Goal: Task Accomplishment & Management: Use online tool/utility

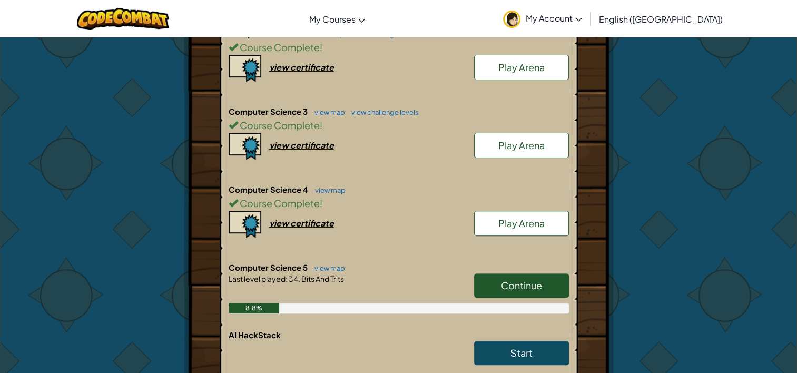
scroll to position [362, 0]
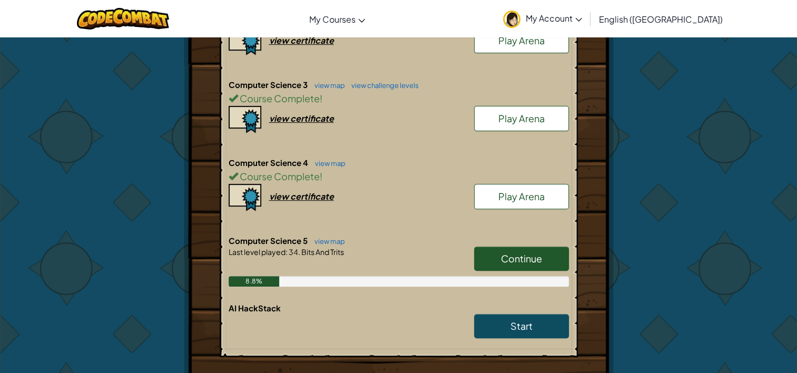
click at [508, 247] on link "Continue" at bounding box center [521, 259] width 95 height 24
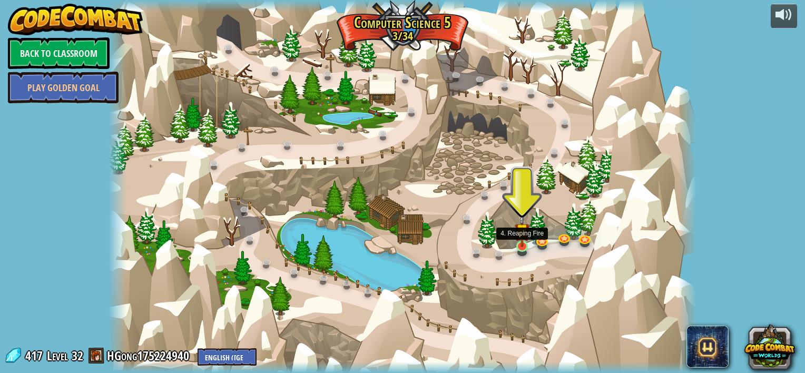
click at [528, 235] on img at bounding box center [522, 231] width 15 height 34
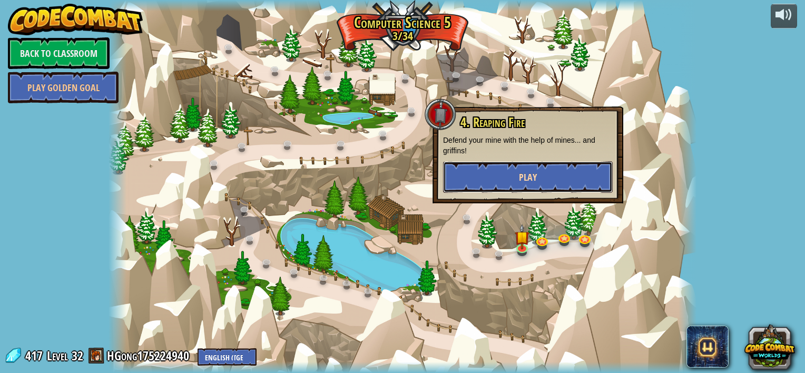
click at [526, 177] on span "Play" at bounding box center [528, 177] width 18 height 13
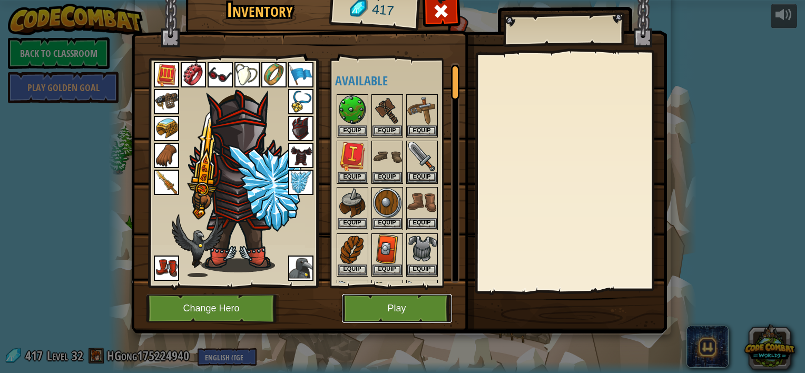
click at [423, 311] on button "Play" at bounding box center [397, 308] width 110 height 29
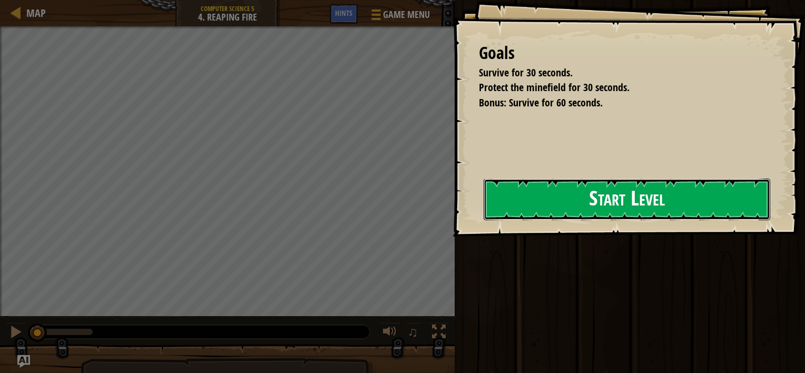
click at [508, 201] on button "Start Level" at bounding box center [627, 200] width 287 height 42
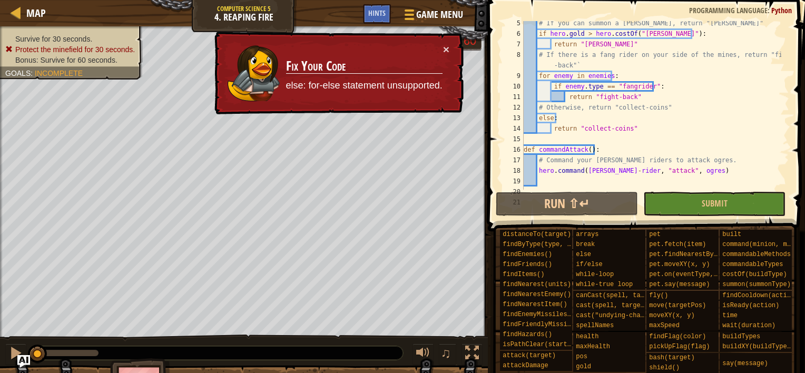
scroll to position [60, 0]
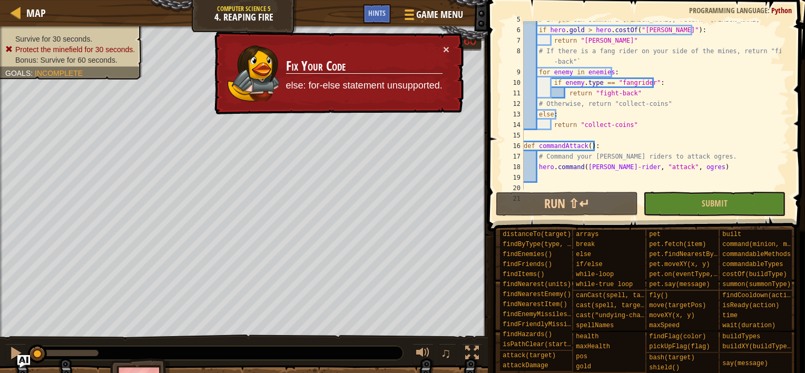
click at [551, 129] on div "# If you can summon a [PERSON_NAME], return "[PERSON_NAME]" if hero . gold > he…" at bounding box center [652, 109] width 260 height 190
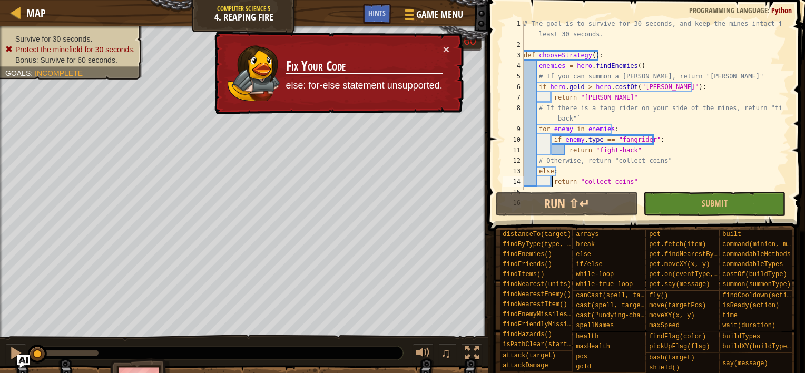
scroll to position [2, 0]
click at [537, 129] on div "# The goal is to survive for 30 seconds, and keep the mines intact for at least…" at bounding box center [652, 119] width 260 height 200
click at [537, 75] on div "# The goal is to survive for 30 seconds, and keep the mines intact for at least…" at bounding box center [652, 119] width 260 height 200
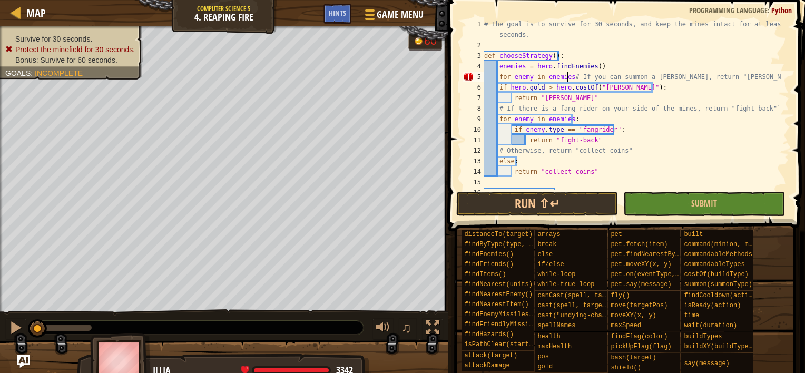
scroll to position [5, 7]
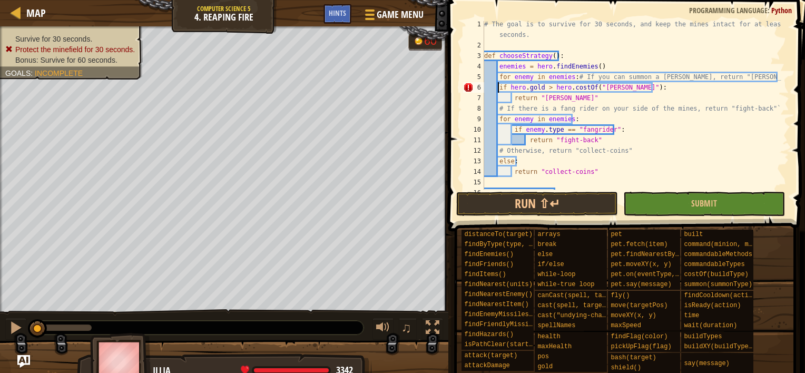
click at [497, 86] on div "# The goal is to survive for 30 seconds, and keep the mines intact for at least…" at bounding box center [631, 119] width 299 height 200
click at [511, 97] on div "# The goal is to survive for 30 seconds, and keep the mines intact for at least…" at bounding box center [631, 119] width 299 height 200
click at [511, 141] on div "# The goal is to survive for 30 seconds, and keep the mines intact for at least…" at bounding box center [631, 119] width 299 height 200
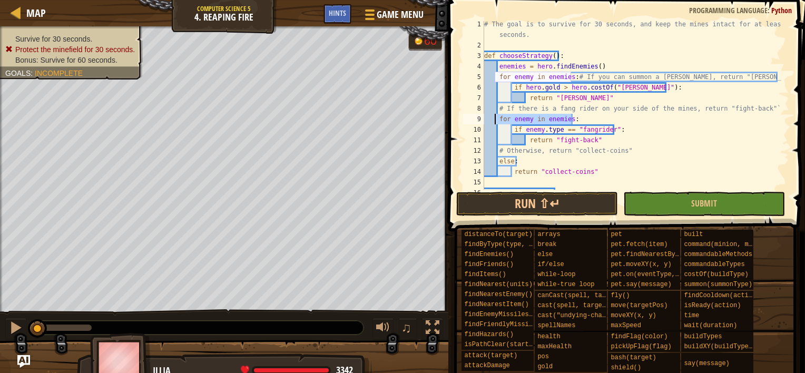
drag, startPoint x: 574, startPoint y: 118, endPoint x: 495, endPoint y: 117, distance: 79.0
click at [495, 117] on div "# The goal is to survive for 30 seconds, and keep the mines intact for at least…" at bounding box center [631, 119] width 299 height 200
type textarea "for enemy in enemies:"
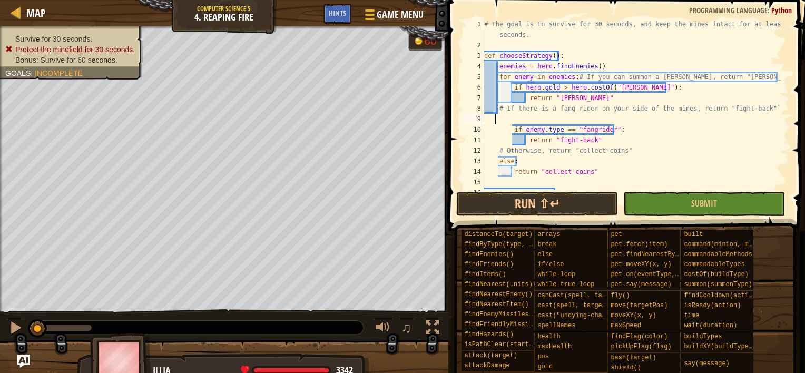
scroll to position [5, 0]
click at [605, 162] on div "# The goal is to survive for 30 seconds, and keep the mines intact for at least…" at bounding box center [631, 119] width 299 height 200
click at [497, 162] on div "# The goal is to survive for 30 seconds, and keep the mines intact for at least…" at bounding box center [631, 119] width 299 height 200
click at [512, 171] on div "# The goal is to survive for 30 seconds, and keep the mines intact for at least…" at bounding box center [631, 119] width 299 height 200
type textarea "return "collect-coins""
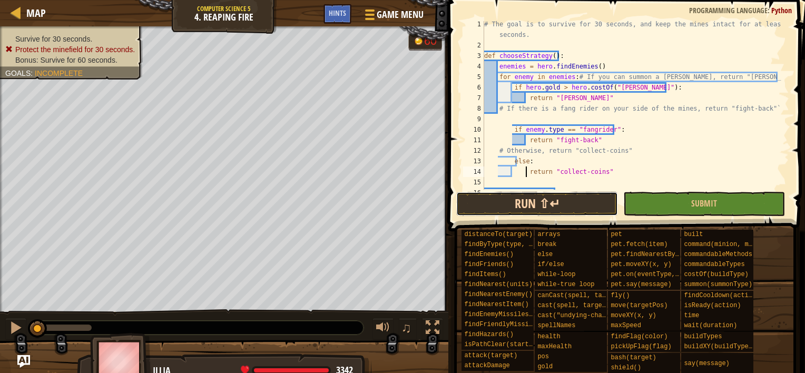
click at [539, 206] on button "Run ⇧↵" at bounding box center [537, 204] width 162 height 24
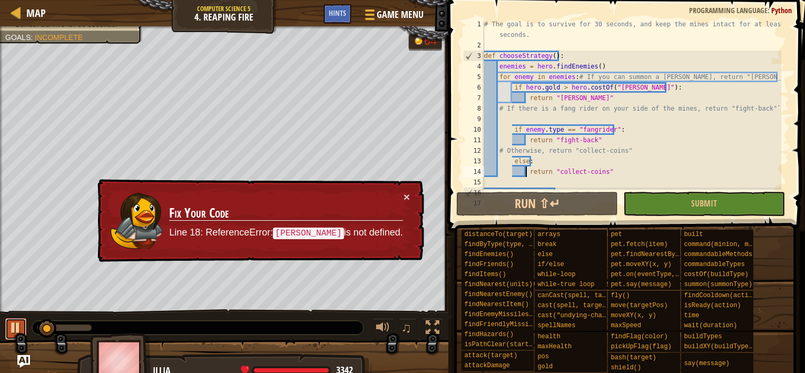
click at [6, 327] on button at bounding box center [15, 329] width 21 height 22
click at [340, 11] on span "Hints" at bounding box center [337, 13] width 17 height 10
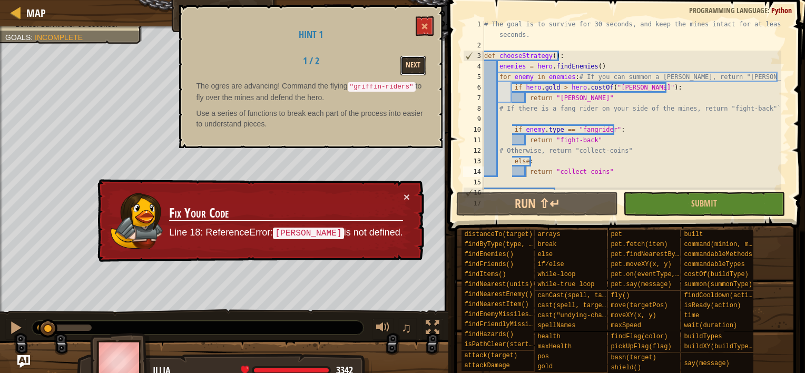
click at [411, 63] on button "Next" at bounding box center [412, 65] width 25 height 19
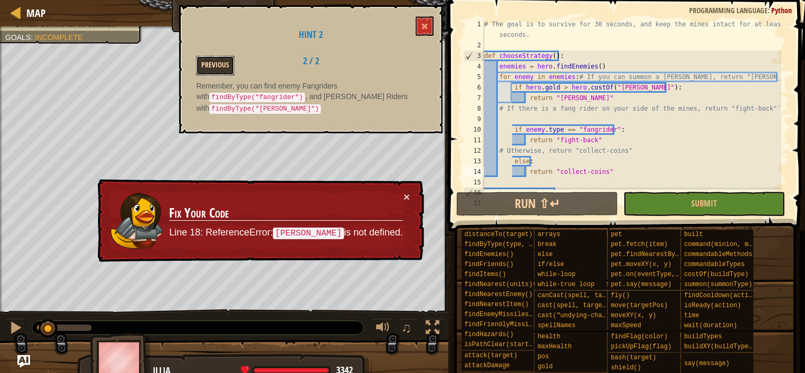
click at [224, 64] on button "Previous" at bounding box center [215, 65] width 38 height 19
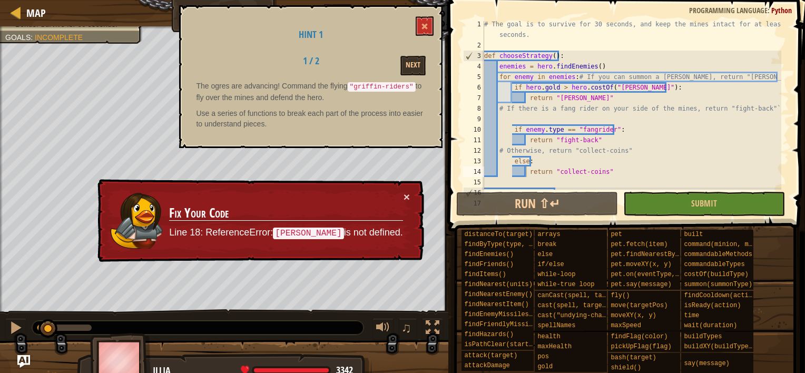
click at [525, 119] on div "# The goal is to survive for 30 seconds, and keep the mines intact for at least…" at bounding box center [631, 119] width 299 height 200
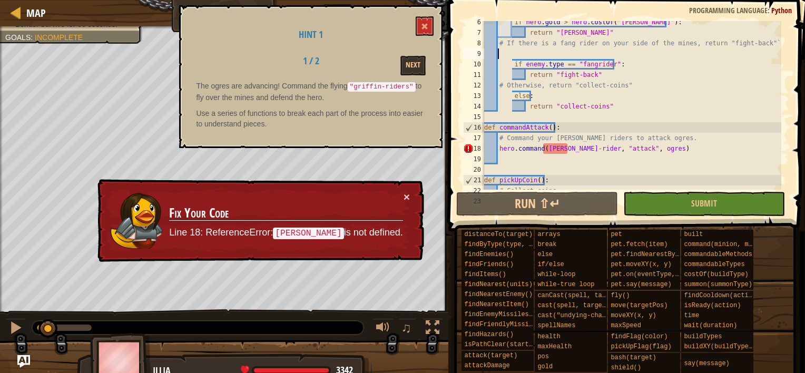
scroll to position [67, 0]
click at [544, 151] on div "if hero . gold > hero . costOf ( "[PERSON_NAME]" ) : return "[PERSON_NAME]" # I…" at bounding box center [631, 112] width 299 height 190
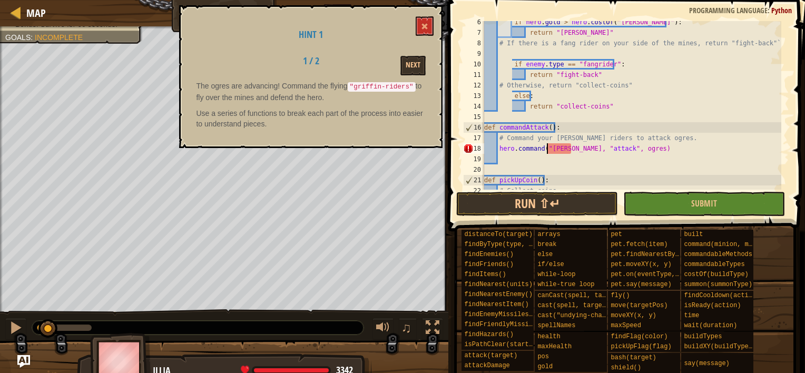
scroll to position [5, 5]
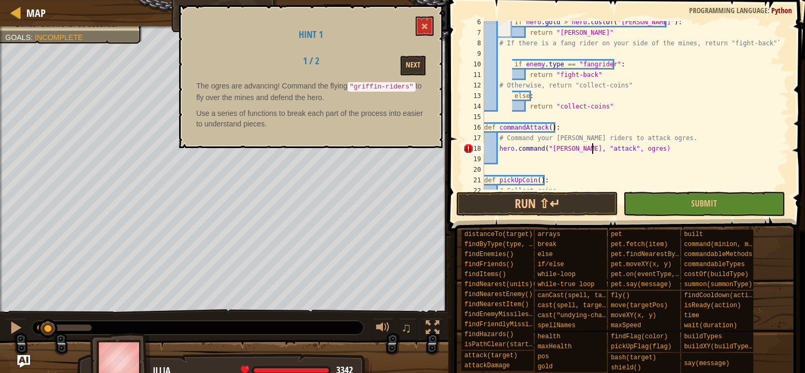
click at [591, 150] on div "if hero . gold > hero . costOf ( "[PERSON_NAME]" ) : return "[PERSON_NAME]" # I…" at bounding box center [631, 112] width 299 height 190
click at [569, 203] on button "Run ⇧↵" at bounding box center [537, 204] width 162 height 24
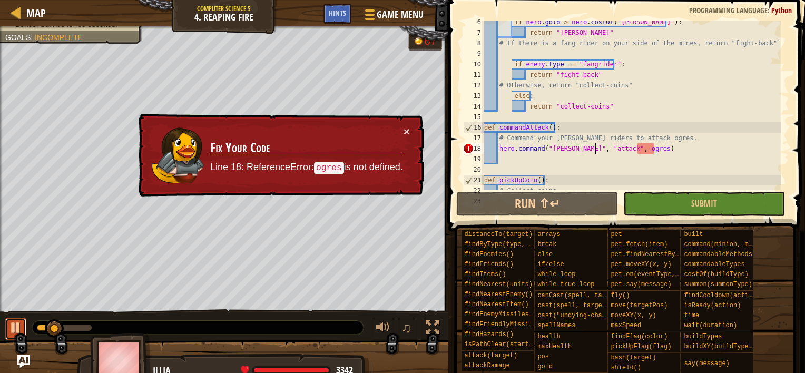
click at [17, 325] on div at bounding box center [16, 328] width 14 height 14
click at [654, 150] on div "if hero . gold > hero . costOf ( "[PERSON_NAME]" ) : return "[PERSON_NAME]" # I…" at bounding box center [631, 112] width 299 height 190
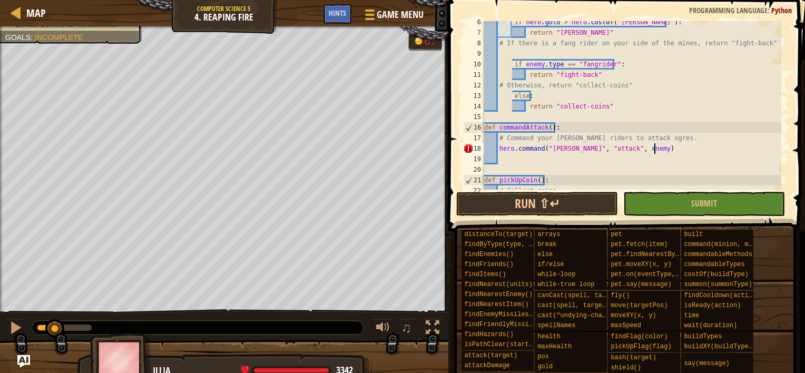
scroll to position [5, 14]
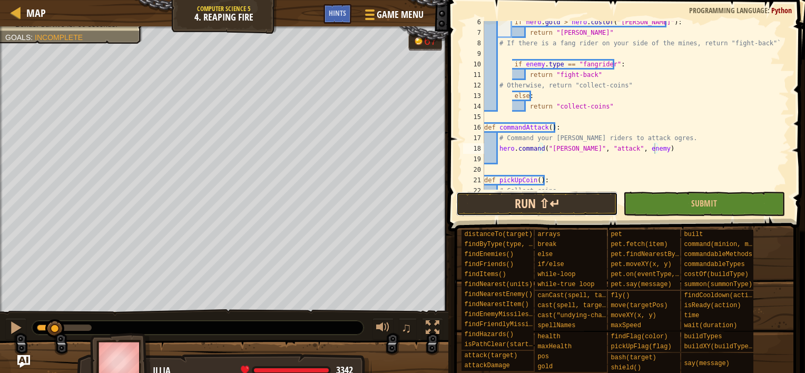
click at [510, 208] on button "Run ⇧↵" at bounding box center [537, 204] width 162 height 24
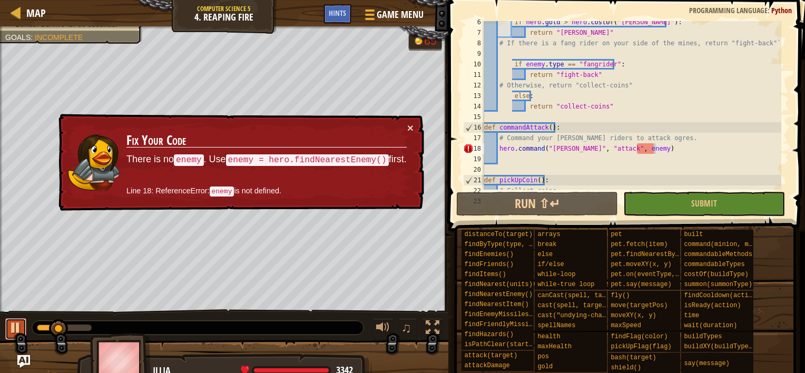
click at [22, 318] on button at bounding box center [15, 329] width 21 height 22
click at [656, 137] on div "if hero . gold > hero . costOf ( "[PERSON_NAME]" ) : return "[PERSON_NAME]" # I…" at bounding box center [631, 112] width 299 height 190
type textarea "."
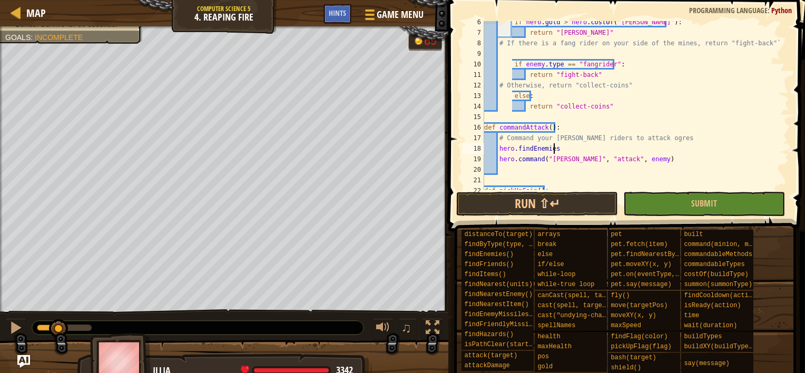
scroll to position [5, 5]
click at [498, 149] on div "if hero . gold > hero . costOf ( "[PERSON_NAME]" ) : return "[PERSON_NAME]" # I…" at bounding box center [631, 112] width 299 height 190
type textarea "enemies = hero.findEnemies()"
click at [510, 173] on div "if hero . gold > hero . costOf ( "[PERSON_NAME]" ) : return "[PERSON_NAME]" # I…" at bounding box center [631, 112] width 299 height 190
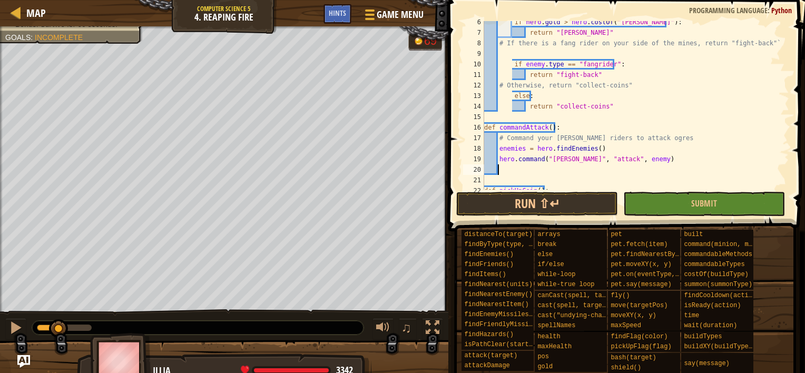
scroll to position [5, 0]
click at [498, 158] on div "if hero . gold > hero . costOf ( "[PERSON_NAME]" ) : return "[PERSON_NAME]" # I…" at bounding box center [631, 112] width 299 height 190
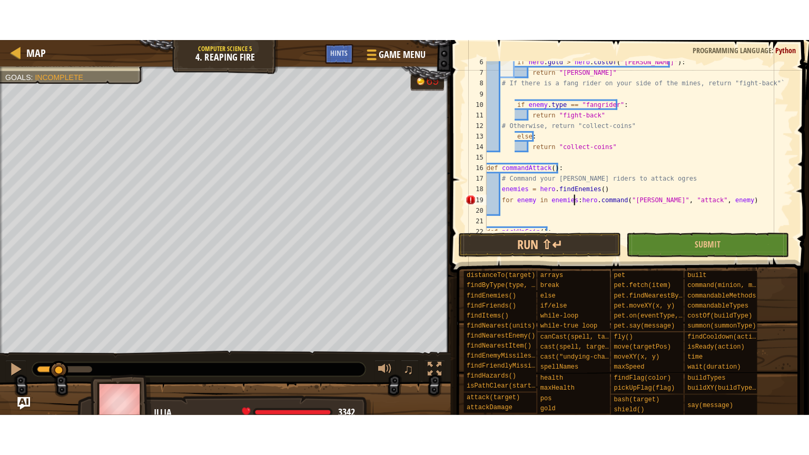
scroll to position [5, 7]
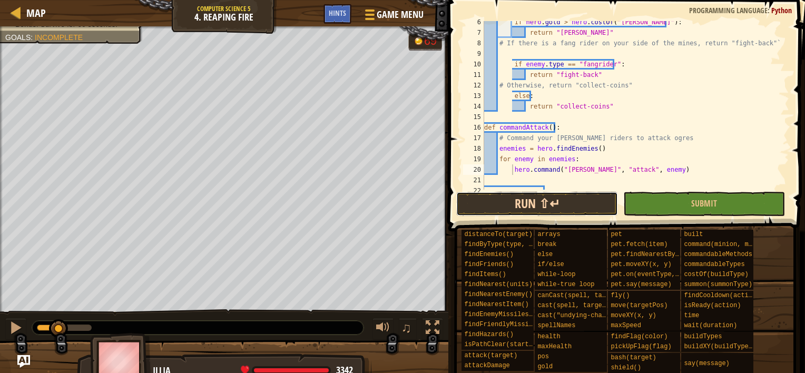
click at [561, 204] on button "Run ⇧↵" at bounding box center [537, 204] width 162 height 24
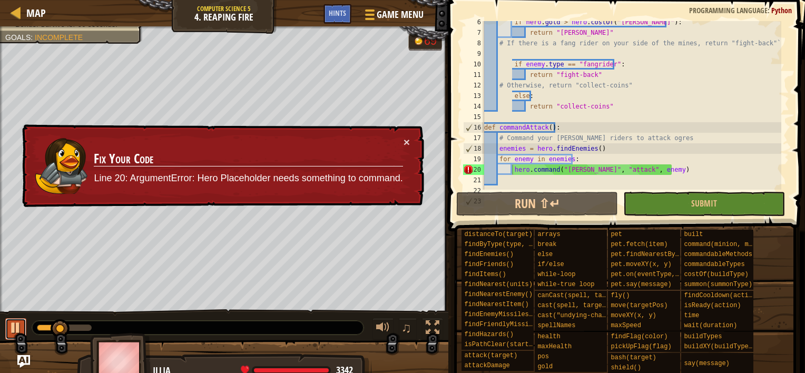
click at [9, 332] on div at bounding box center [16, 328] width 14 height 14
click at [407, 139] on button "×" at bounding box center [407, 141] width 6 height 11
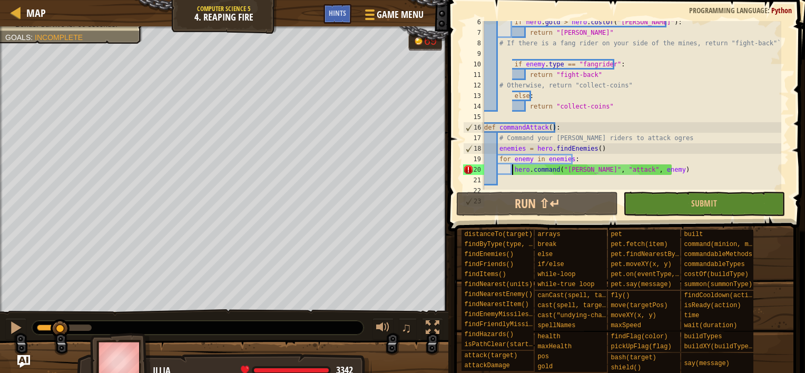
click at [80, 326] on div at bounding box center [64, 328] width 55 height 6
click at [431, 325] on div at bounding box center [433, 328] width 14 height 14
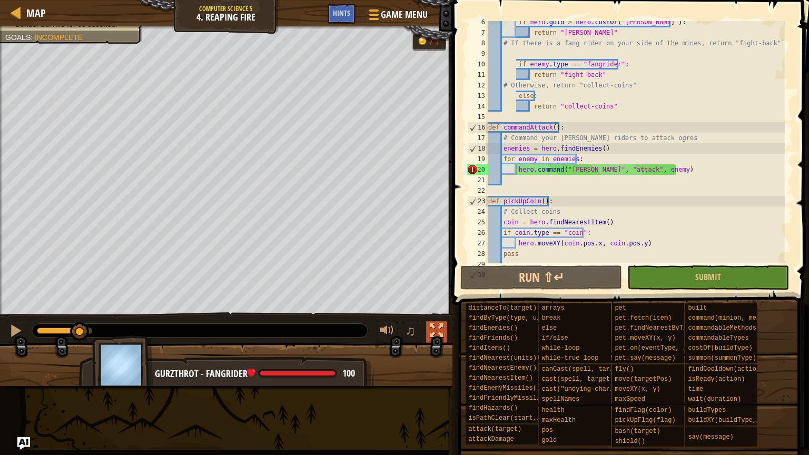
click at [445, 333] on button at bounding box center [436, 332] width 21 height 22
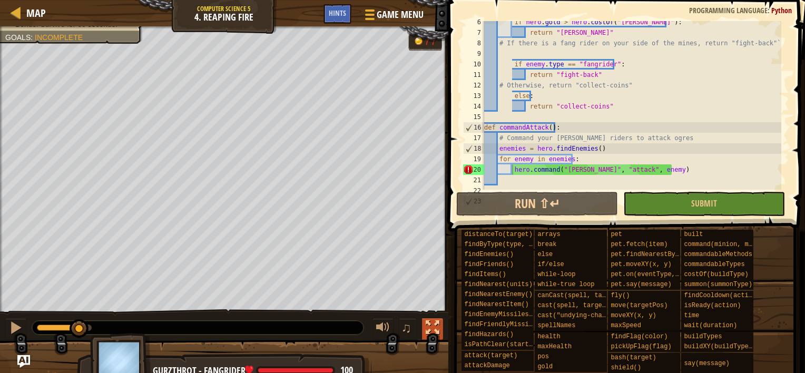
click at [427, 326] on div at bounding box center [433, 328] width 14 height 14
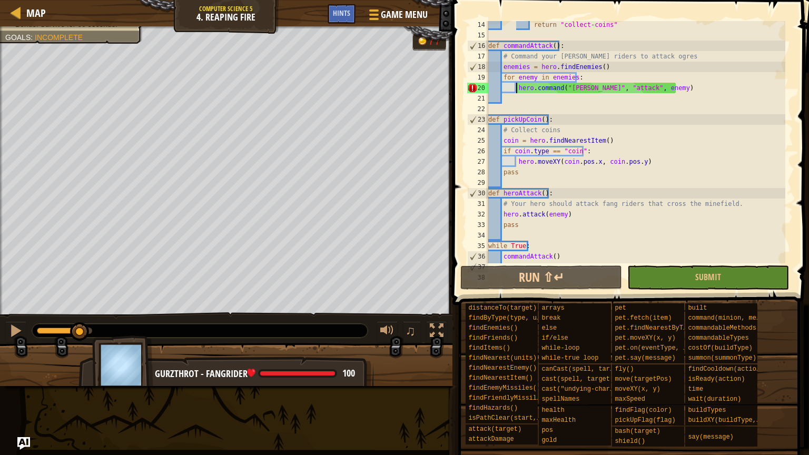
scroll to position [190, 0]
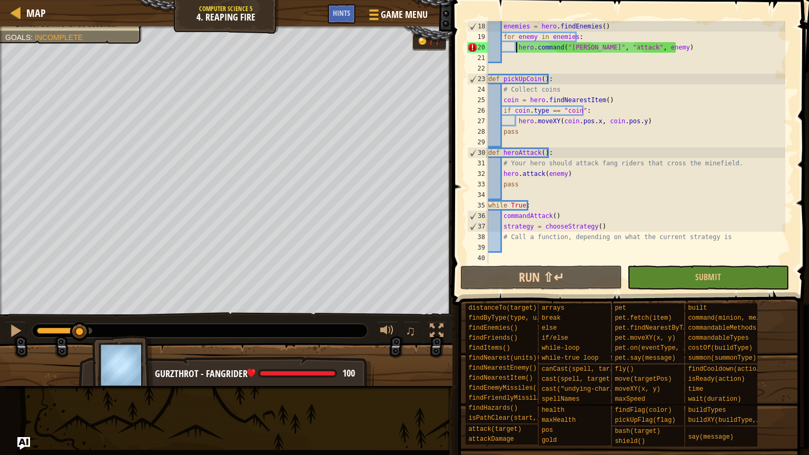
click at [567, 171] on div "enemies = hero . findEnemies ( ) for enemy in enemies : hero . command ( "[PERS…" at bounding box center [635, 152] width 299 height 263
click at [721, 163] on div "enemies = hero . findEnemies ( ) for enemy in enemies : hero . command ( "[PERS…" at bounding box center [635, 152] width 299 height 263
type textarea "# Your hero should attack fang riders that cross the minefield."
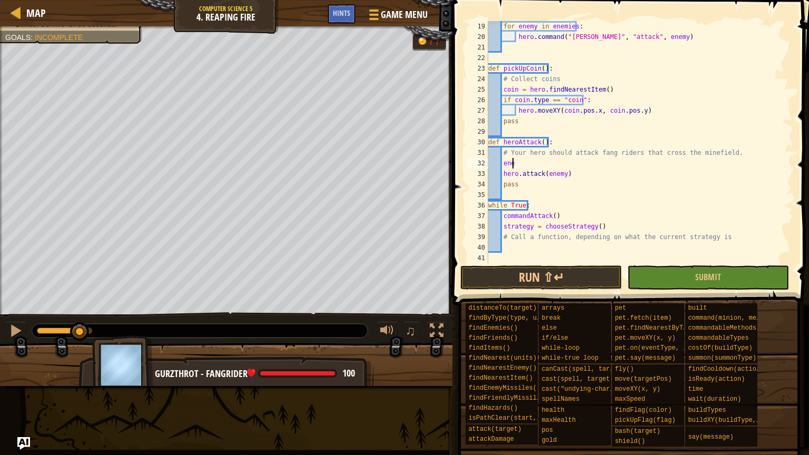
scroll to position [5, 1]
type textarea "e"
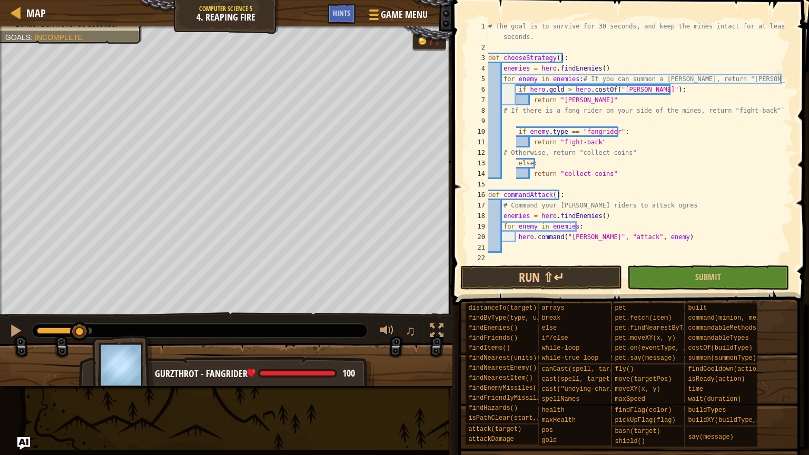
scroll to position [0, 0]
click at [504, 109] on div "# The goal is to survive for 30 seconds, and keep the mines intact for at least…" at bounding box center [635, 158] width 299 height 274
click at [500, 154] on div "# The goal is to survive for 30 seconds, and keep the mines intact for at least…" at bounding box center [635, 158] width 299 height 274
click at [502, 154] on div "# The goal is to survive for 30 seconds, and keep the mines intact for at least…" at bounding box center [635, 158] width 299 height 274
click at [543, 278] on button "Run ⇧↵" at bounding box center [541, 278] width 162 height 24
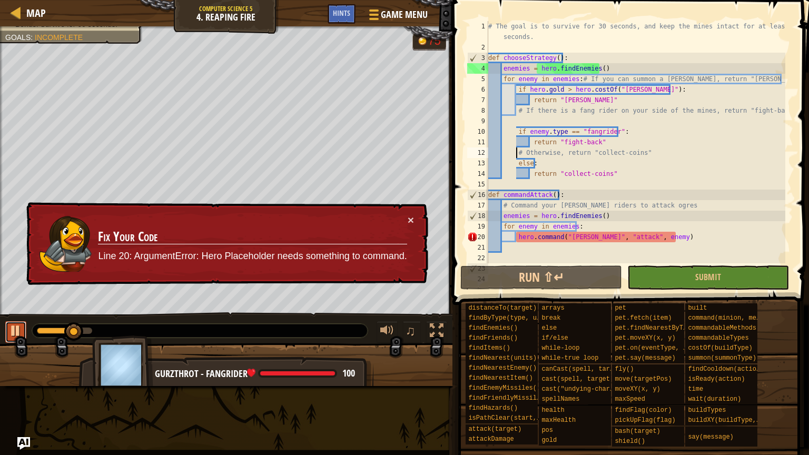
click at [15, 324] on div at bounding box center [16, 331] width 14 height 14
click at [87, 328] on div at bounding box center [64, 331] width 55 height 6
click at [408, 215] on button "×" at bounding box center [411, 219] width 6 height 11
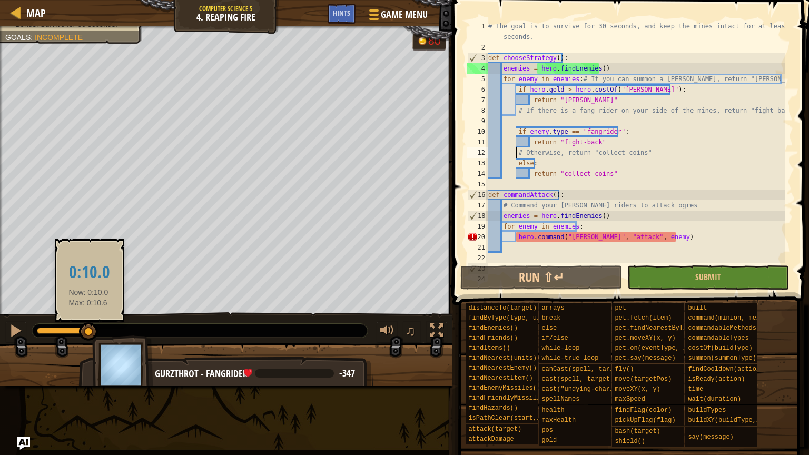
drag, startPoint x: 82, startPoint y: 327, endPoint x: 88, endPoint y: 326, distance: 6.0
click at [88, 326] on div at bounding box center [88, 331] width 19 height 19
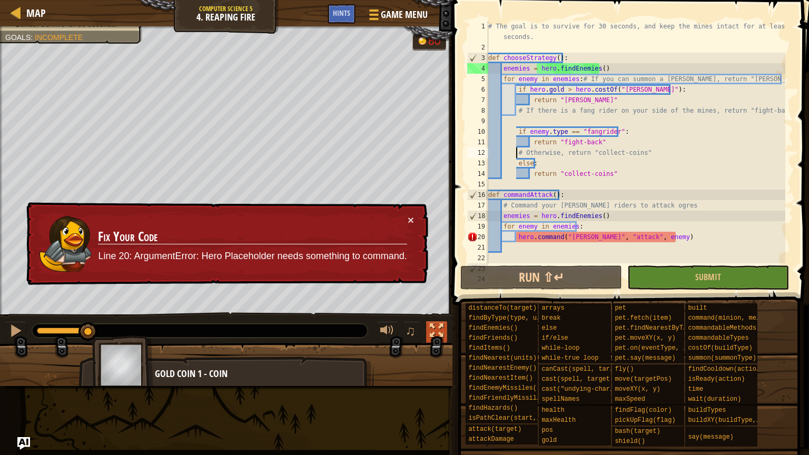
click at [439, 334] on div at bounding box center [437, 331] width 14 height 14
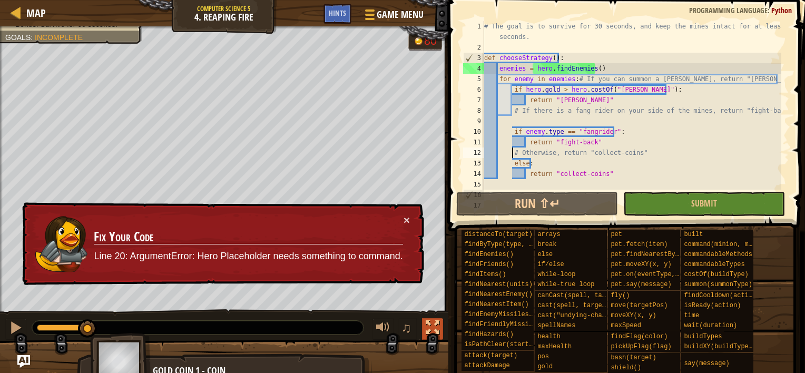
click at [434, 333] on div at bounding box center [433, 328] width 14 height 14
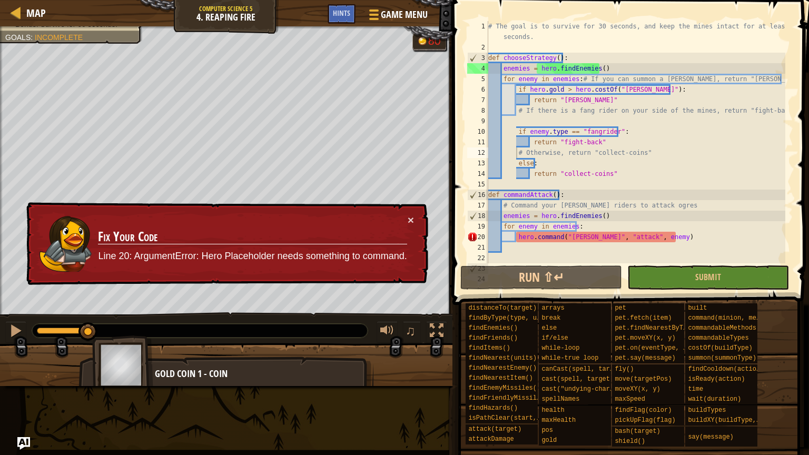
click at [432, 44] on div "80" at bounding box center [434, 42] width 13 height 12
click at [411, 216] on button "×" at bounding box center [411, 219] width 6 height 11
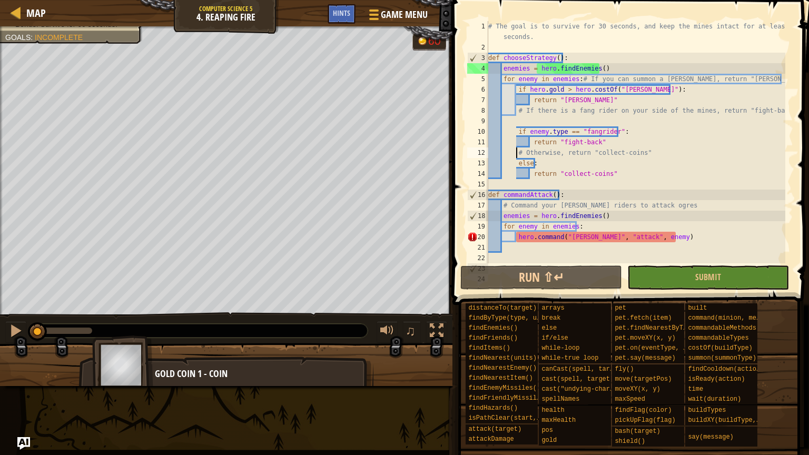
click at [8, 281] on div "Survive for 30 seconds. Protect the minefield for 30 seconds. Bonus: Survive fo…" at bounding box center [404, 206] width 809 height 360
click at [17, 252] on div "Survive for 30 seconds. Protect the minefield for 30 seconds. Bonus: Survive fo…" at bounding box center [404, 206] width 809 height 360
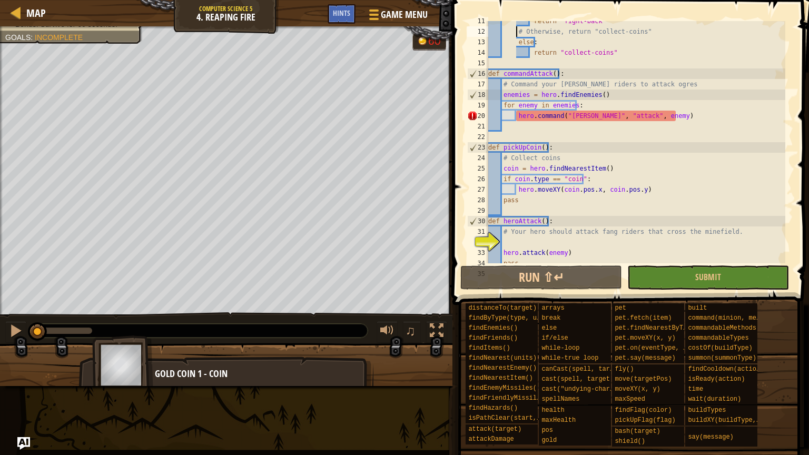
scroll to position [121, 0]
click at [613, 154] on div "return "fight-back" # Otherwise, return "collect-coins" else : return "collect-…" at bounding box center [635, 147] width 299 height 263
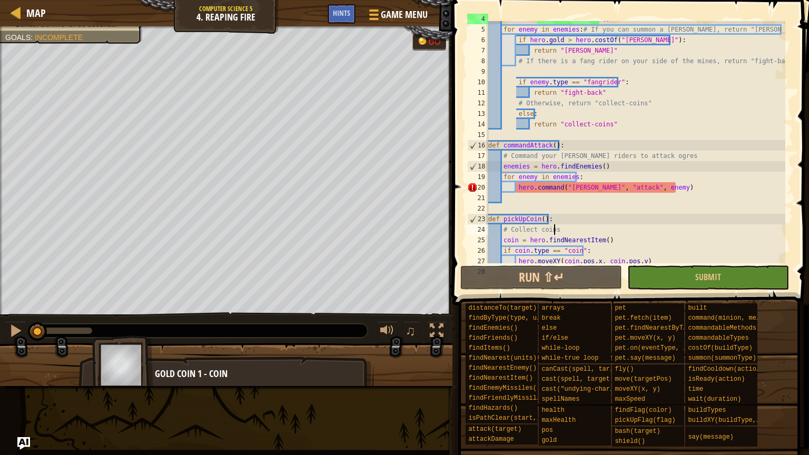
scroll to position [48, 0]
click at [573, 190] on div "enemies = hero . findEnemies ( ) for enemy in enemies : # If you can summon a […" at bounding box center [635, 146] width 299 height 263
click at [589, 190] on div "enemies = hero . findEnemies ( ) for enemy in enemies : # If you can summon a […" at bounding box center [635, 146] width 299 height 263
click at [660, 157] on div "enemies = hero . findEnemies ( ) for enemy in enemies : # If you can summon a […" at bounding box center [635, 146] width 299 height 263
type textarea "# Command your [PERSON_NAME] riders to attack ogres"
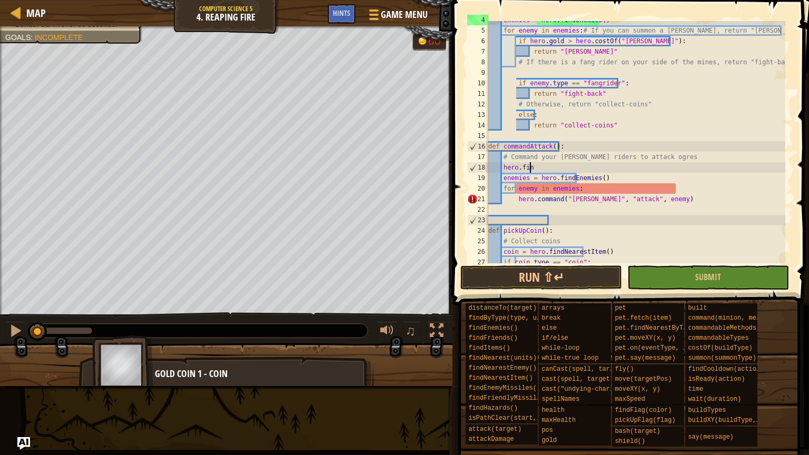
scroll to position [5, 3]
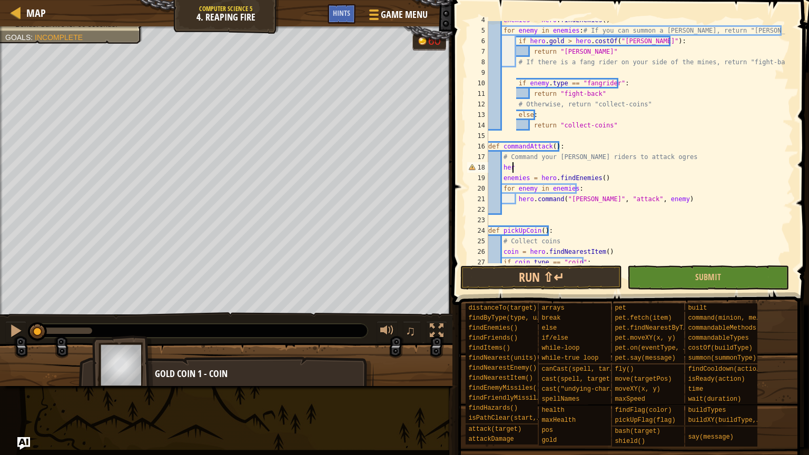
type textarea "h"
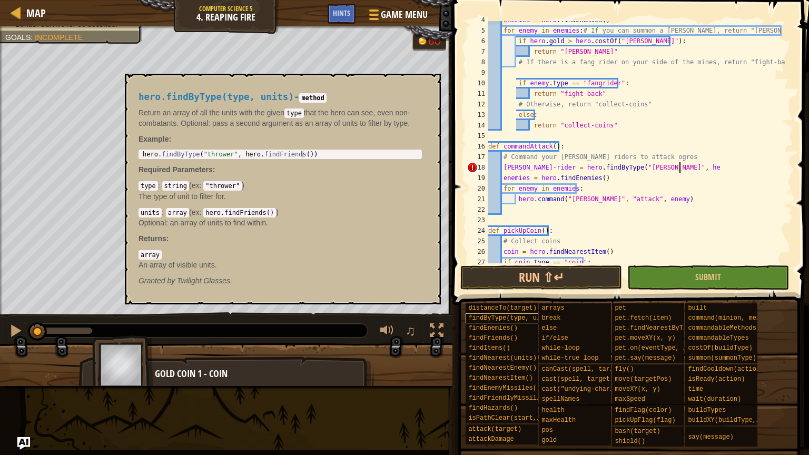
scroll to position [5, 15]
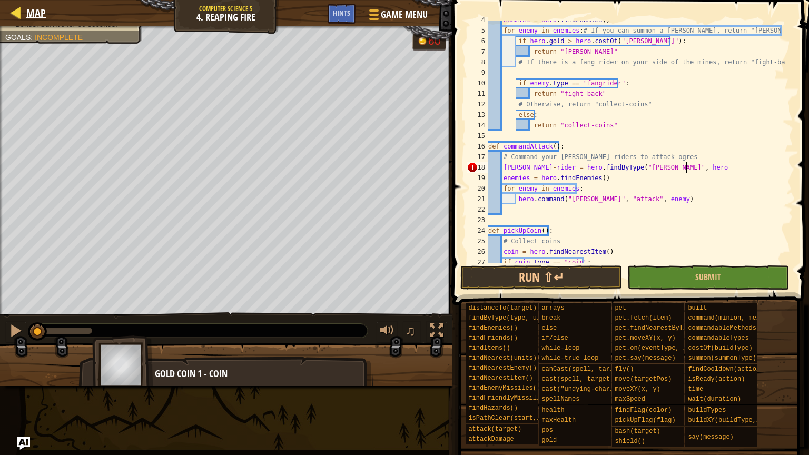
type textarea "[PERSON_NAME] = hero.findByType("[PERSON_NAME]", hero"
click at [37, 11] on span "Map" at bounding box center [35, 13] width 19 height 14
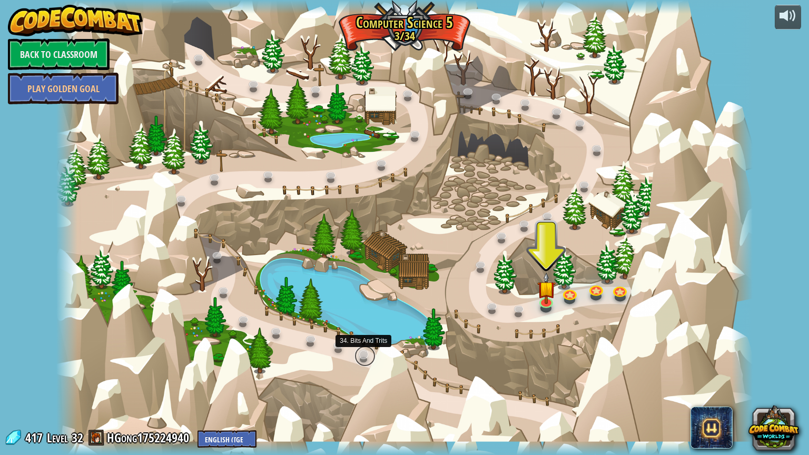
click at [366, 355] on link at bounding box center [365, 356] width 21 height 21
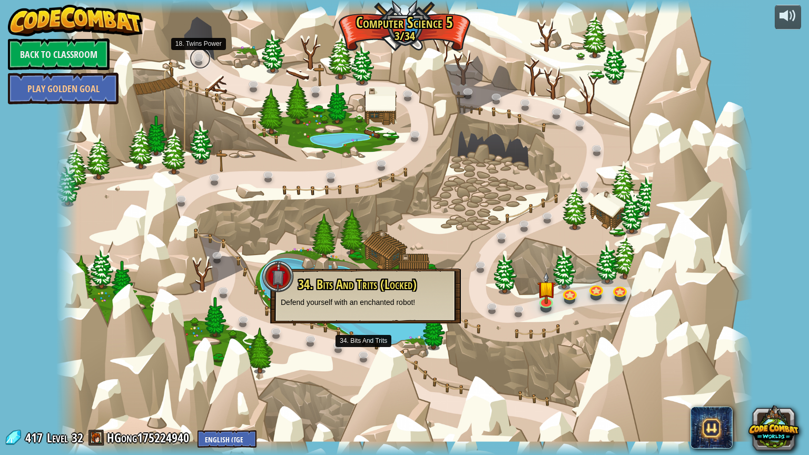
click at [195, 56] on link at bounding box center [200, 58] width 21 height 21
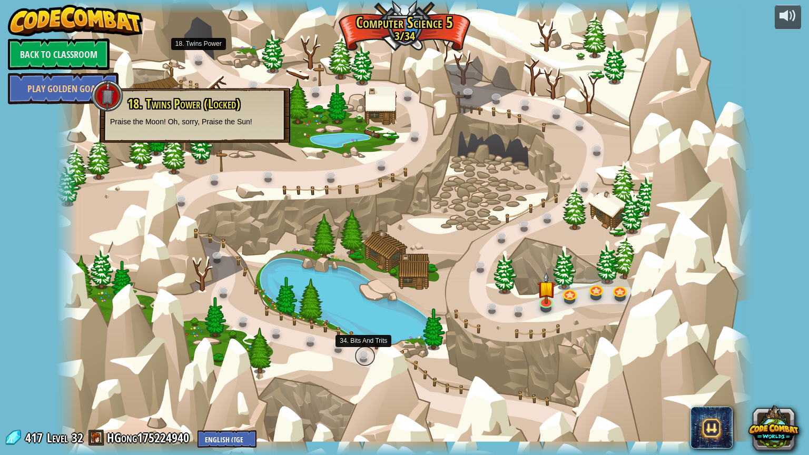
click at [361, 348] on link at bounding box center [365, 356] width 21 height 21
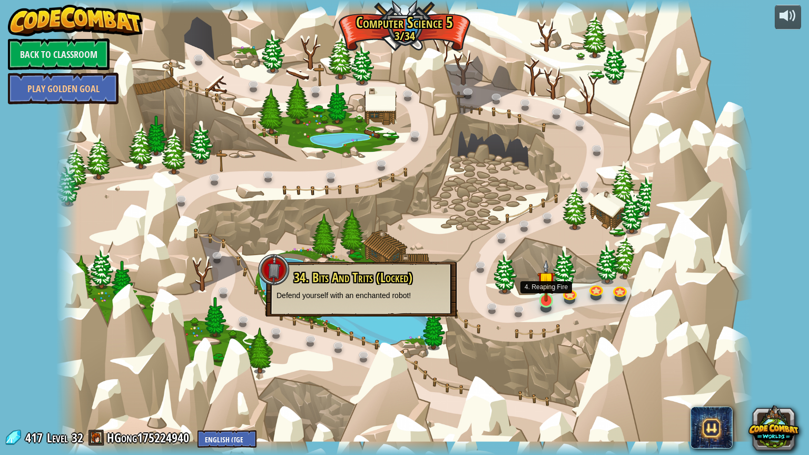
click at [548, 293] on img at bounding box center [546, 281] width 18 height 42
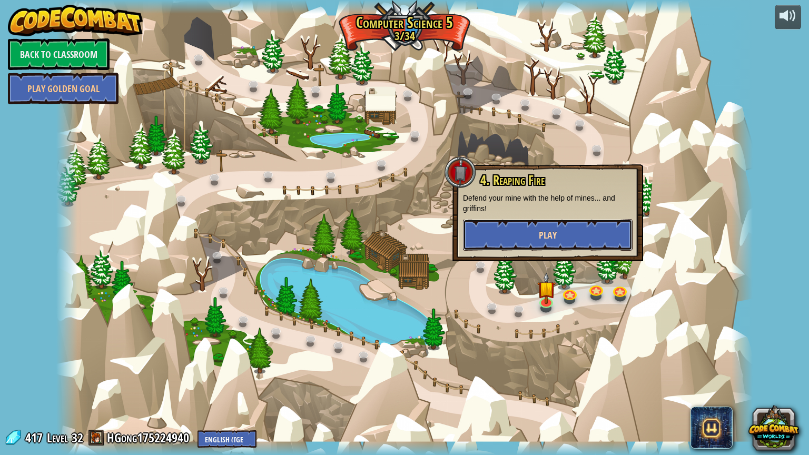
click at [527, 229] on button "Play" at bounding box center [548, 235] width 170 height 32
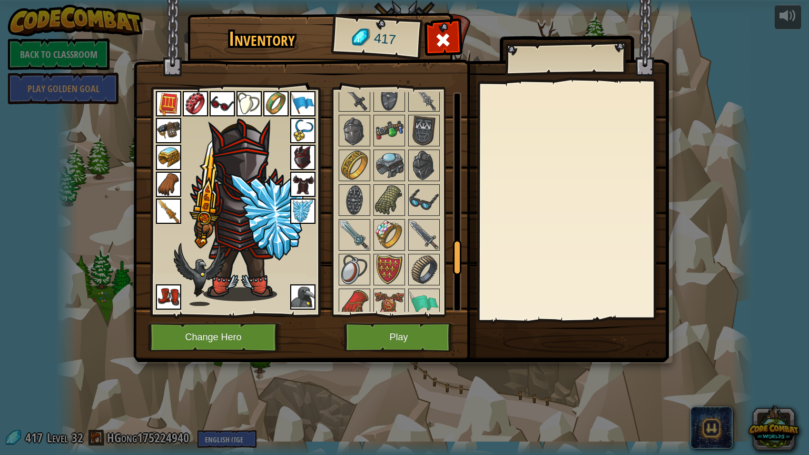
scroll to position [957, 0]
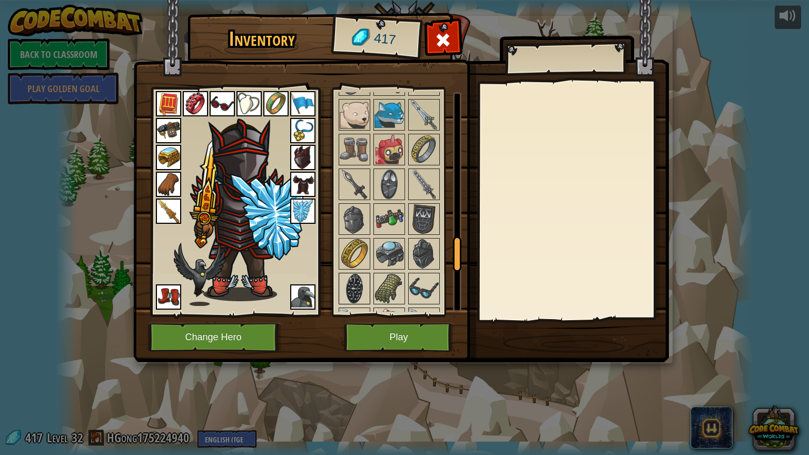
click at [354, 276] on img at bounding box center [355, 289] width 30 height 30
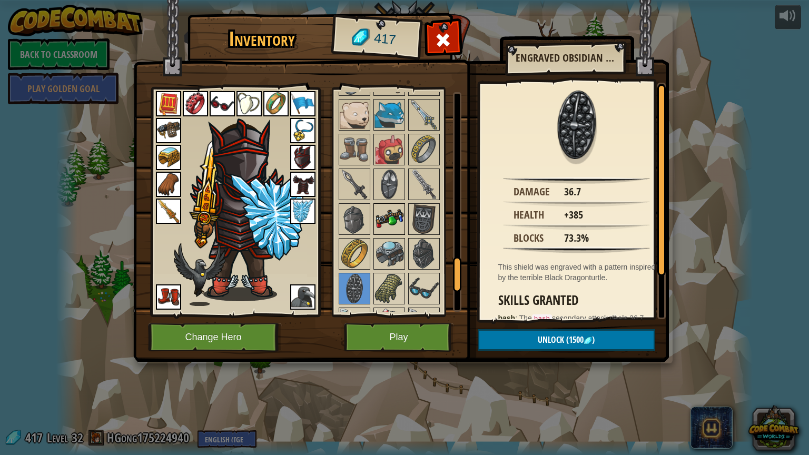
scroll to position [1253, 0]
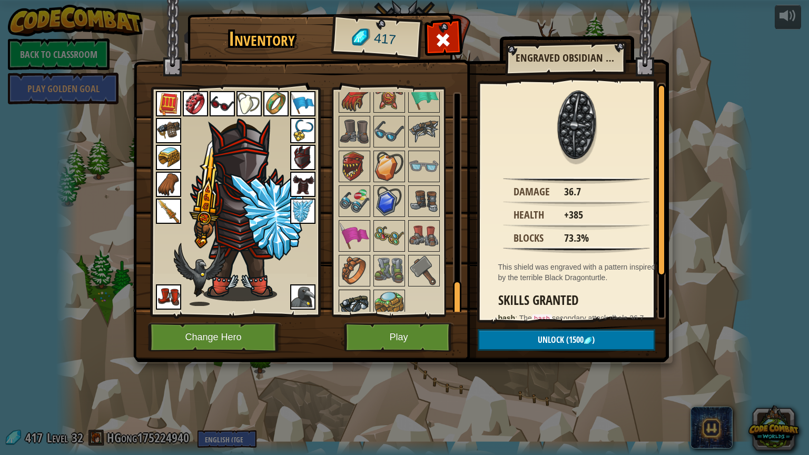
click at [358, 296] on img at bounding box center [355, 306] width 30 height 30
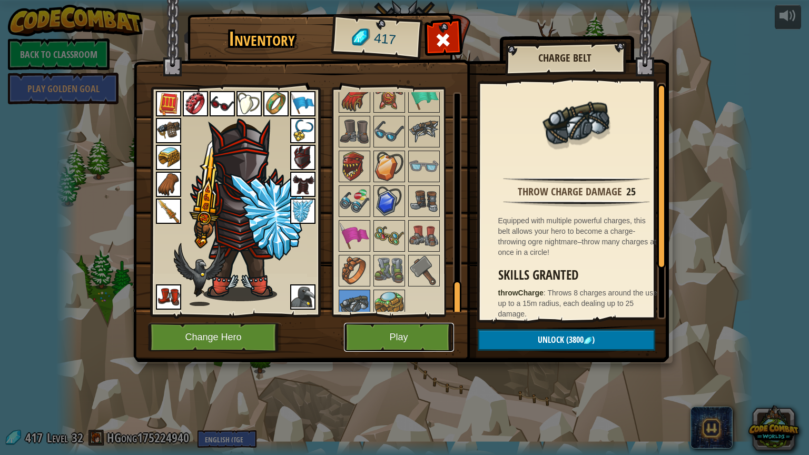
click at [400, 332] on button "Play" at bounding box center [399, 337] width 110 height 29
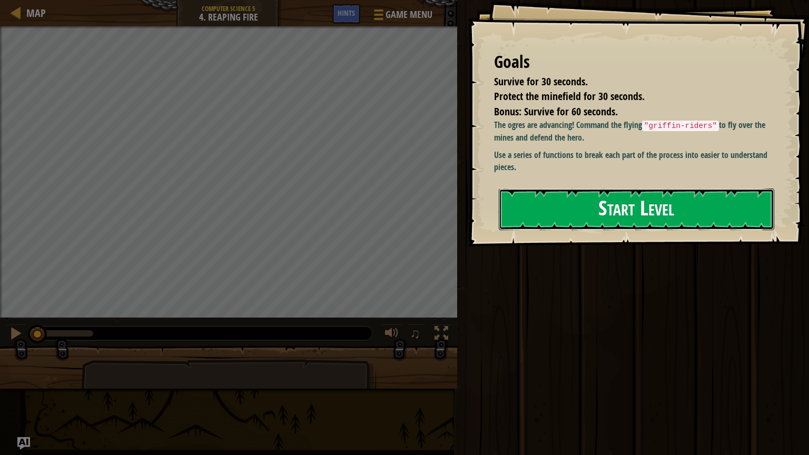
click at [591, 221] on button "Start Level" at bounding box center [637, 210] width 276 height 42
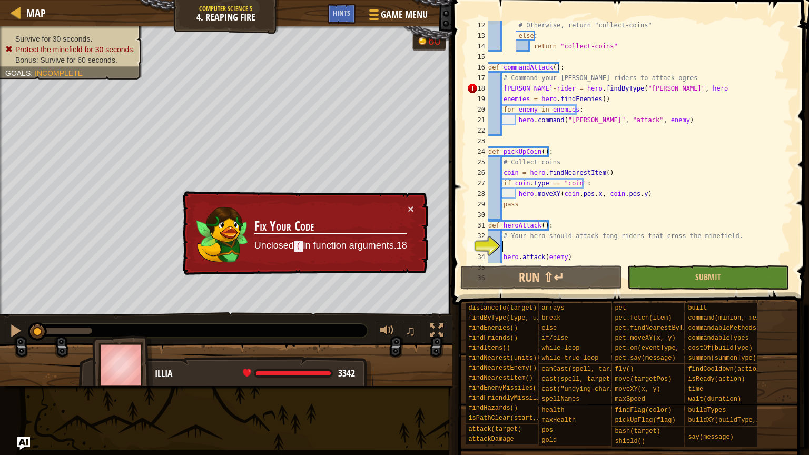
scroll to position [106, 0]
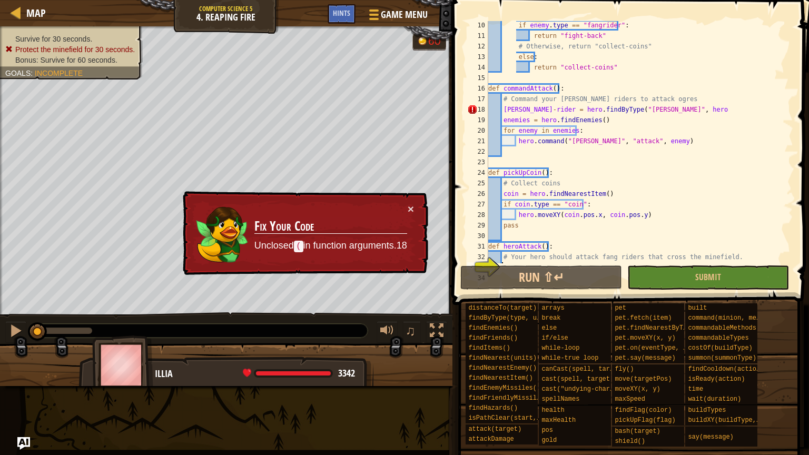
click at [687, 110] on div "if enemy . type == "fangrider" : return "fight-back" # Otherwise, return "colle…" at bounding box center [635, 151] width 299 height 263
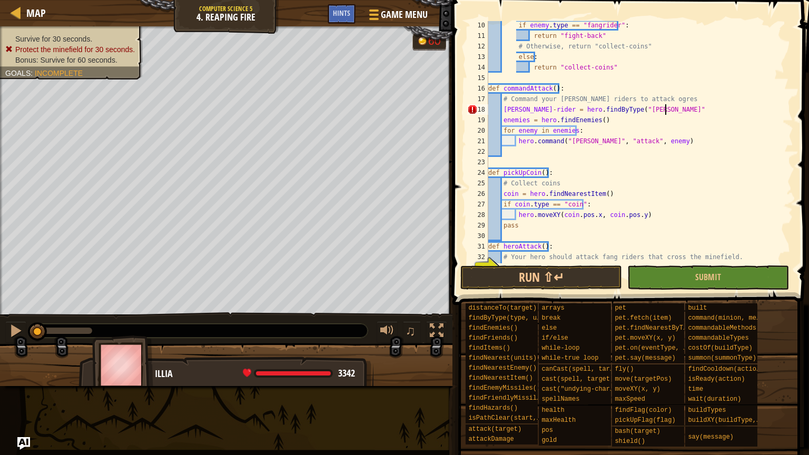
type textarea "[PERSON_NAME] = hero.findByType("[PERSON_NAME]")"
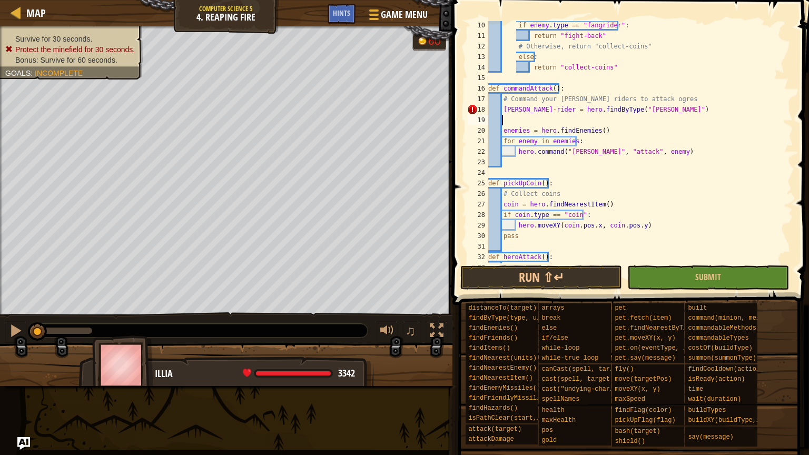
scroll to position [5, 0]
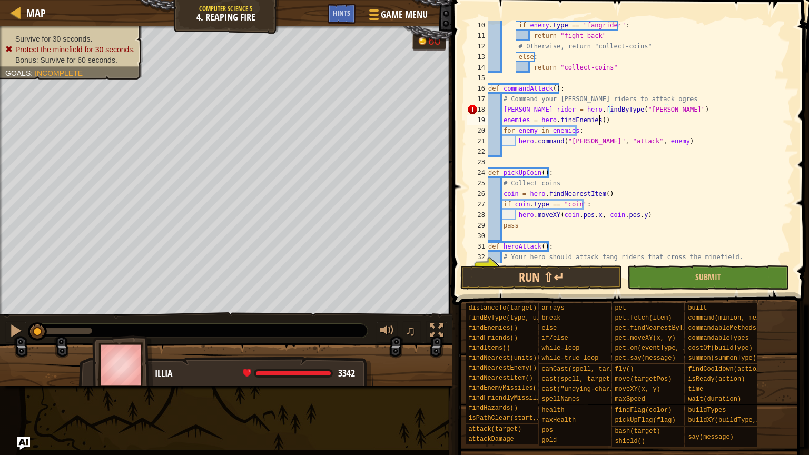
click at [604, 122] on div "if enemy . type == "fangrider" : return "fight-back" # Otherwise, return "colle…" at bounding box center [635, 151] width 299 height 263
type textarea "enemies = hero.findEnemies()"
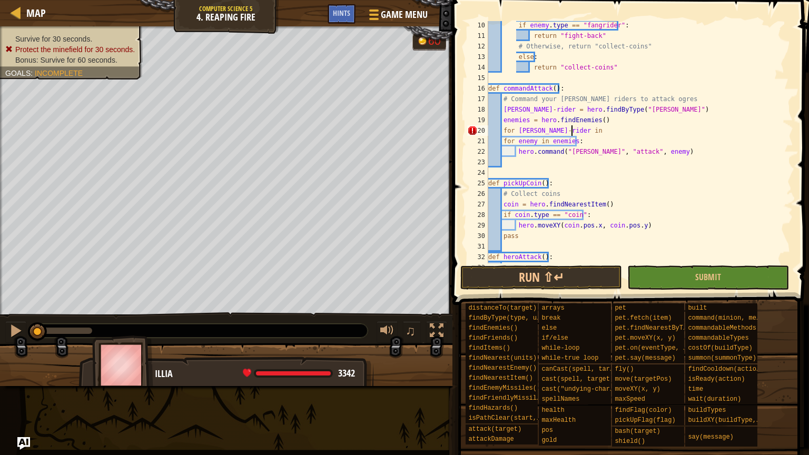
scroll to position [5, 6]
click at [547, 110] on div "if enemy . type == "fangrider" : return "fight-back" # Otherwise, return "colle…" at bounding box center [635, 151] width 299 height 263
click at [575, 131] on div "if enemy . type == "fangrider" : return "fight-back" # Otherwise, return "colle…" at bounding box center [635, 151] width 299 height 263
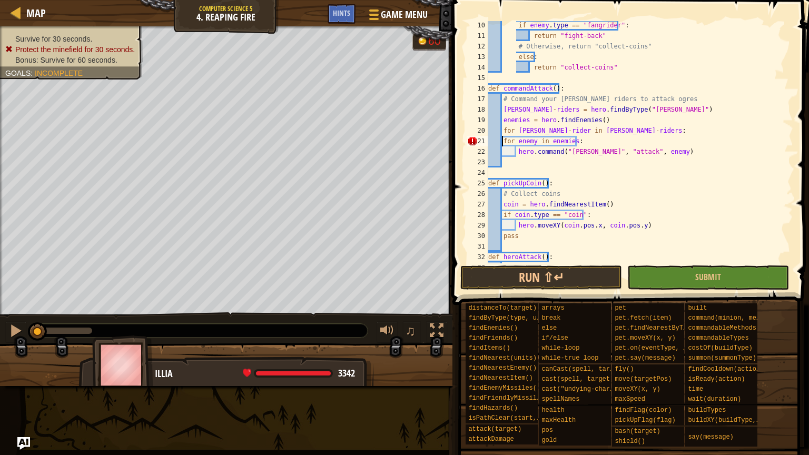
click at [502, 140] on div "if enemy . type == "fangrider" : return "fight-back" # Otherwise, return "colle…" at bounding box center [635, 151] width 299 height 263
click at [514, 151] on div "if enemy . type == "fangrider" : return "fight-back" # Otherwise, return "colle…" at bounding box center [635, 151] width 299 height 263
click at [520, 152] on div "if enemy . type == "fangrider" : return "fight-back" # Otherwise, return "colle…" at bounding box center [635, 151] width 299 height 263
click at [518, 152] on div "if enemy . type == "fangrider" : return "fight-back" # Otherwise, return "colle…" at bounding box center [635, 151] width 299 height 263
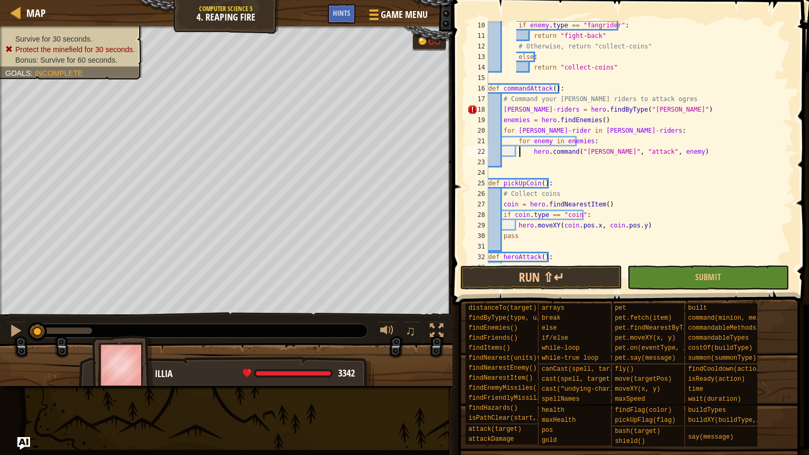
type textarea "hero.command("[PERSON_NAME]", "attack", enemy)"
click at [549, 170] on div "if enemy . type == "fangrider" : return "fight-back" # Otherwise, return "colle…" at bounding box center [635, 151] width 299 height 263
click at [576, 151] on div "if enemy . type == "fangrider" : return "fight-back" # Otherwise, return "colle…" at bounding box center [635, 151] width 299 height 263
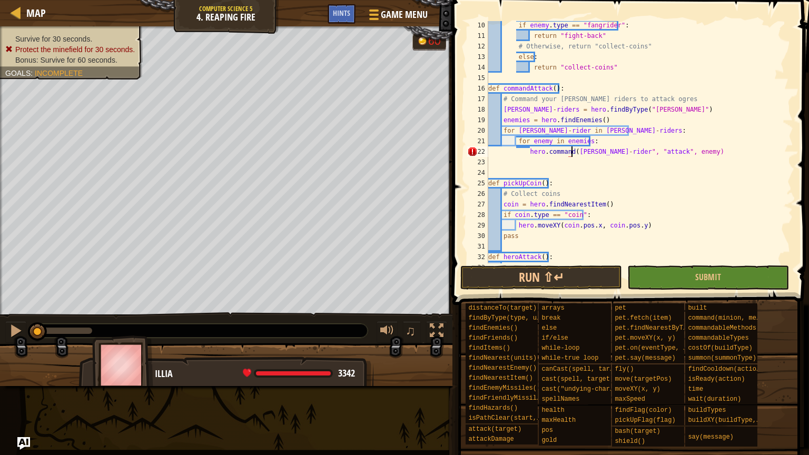
click at [621, 151] on div "if enemy . type == "fangrider" : return "fight-back" # Otherwise, return "colle…" at bounding box center [635, 151] width 299 height 263
click at [563, 281] on button "Run ⇧↵" at bounding box center [541, 278] width 162 height 24
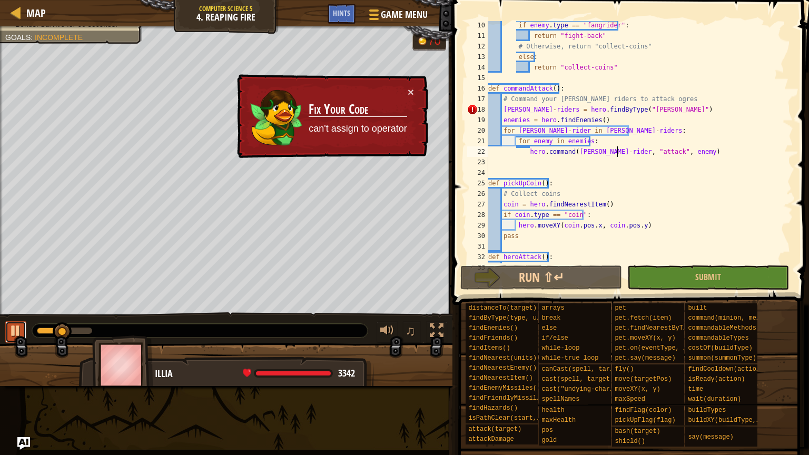
click at [24, 329] on button at bounding box center [15, 332] width 21 height 22
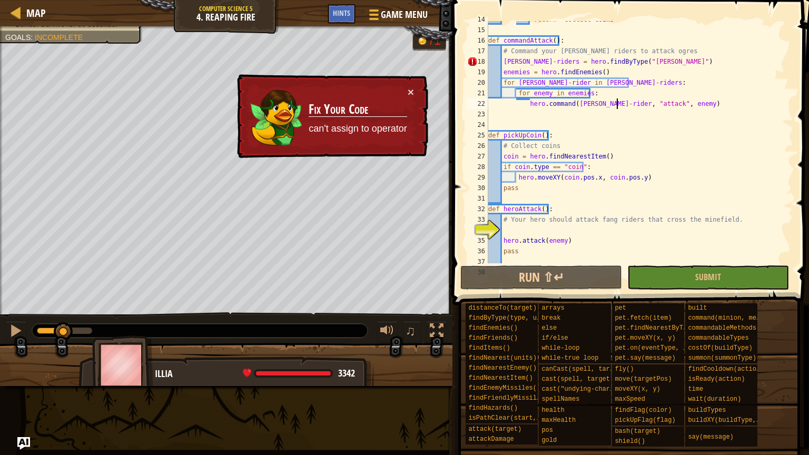
scroll to position [154, 0]
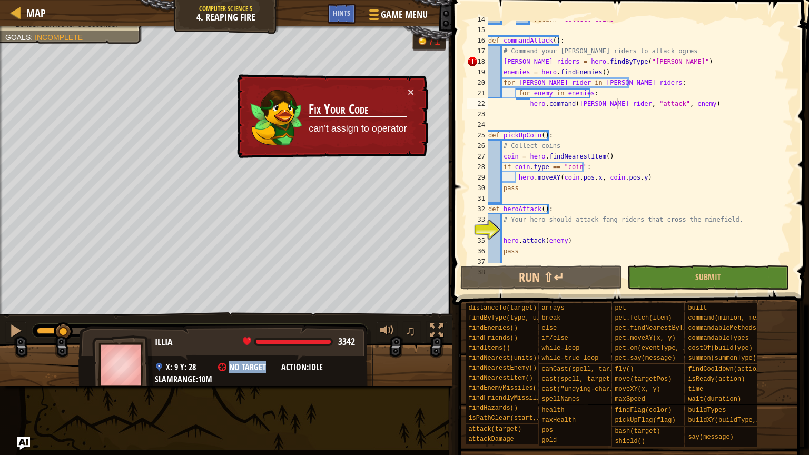
drag, startPoint x: 228, startPoint y: 368, endPoint x: 278, endPoint y: 365, distance: 50.7
click at [278, 365] on div "No target" at bounding box center [249, 367] width 63 height 8
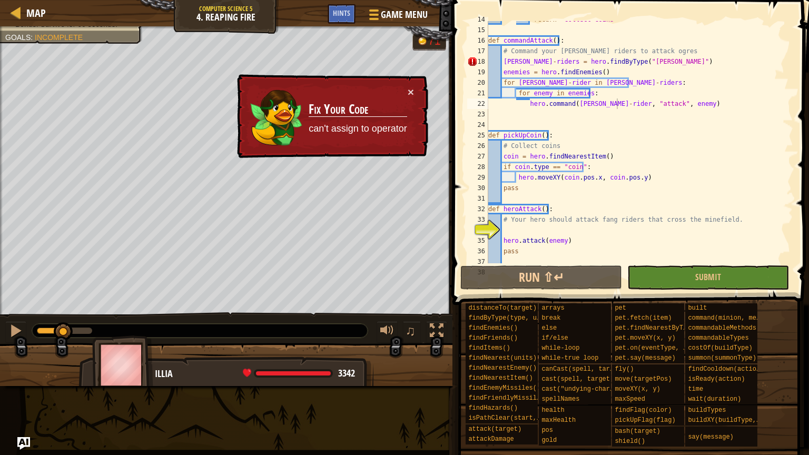
click at [211, 372] on div "Map Computer Science 5 4. Reaping Fire Game Menu Done Hints 1 ההההההההההההההההה…" at bounding box center [404, 227] width 809 height 455
drag, startPoint x: 63, startPoint y: 328, endPoint x: 82, endPoint y: 323, distance: 19.4
click at [82, 323] on div at bounding box center [82, 331] width 19 height 19
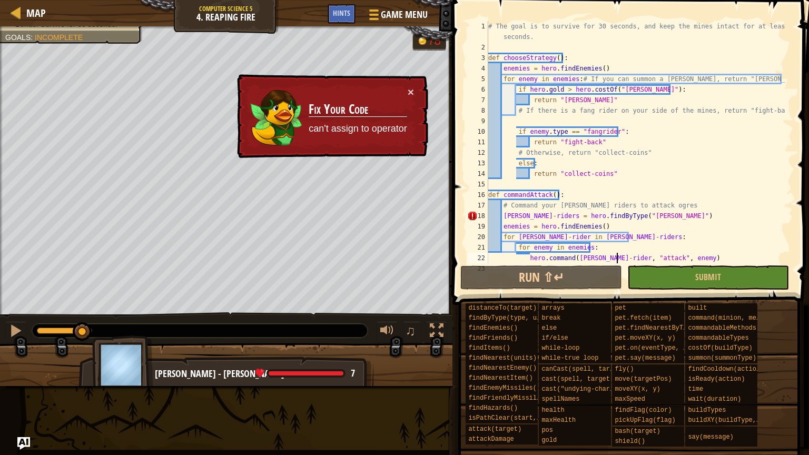
scroll to position [0, 0]
click at [530, 217] on div "# The goal is to survive for 30 seconds, and keep the mines intact for at least…" at bounding box center [635, 158] width 299 height 274
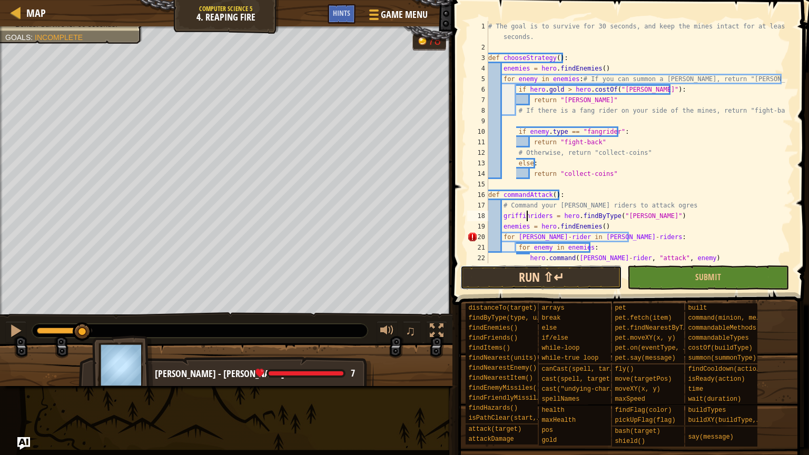
click at [539, 276] on button "Run ⇧↵" at bounding box center [541, 278] width 162 height 24
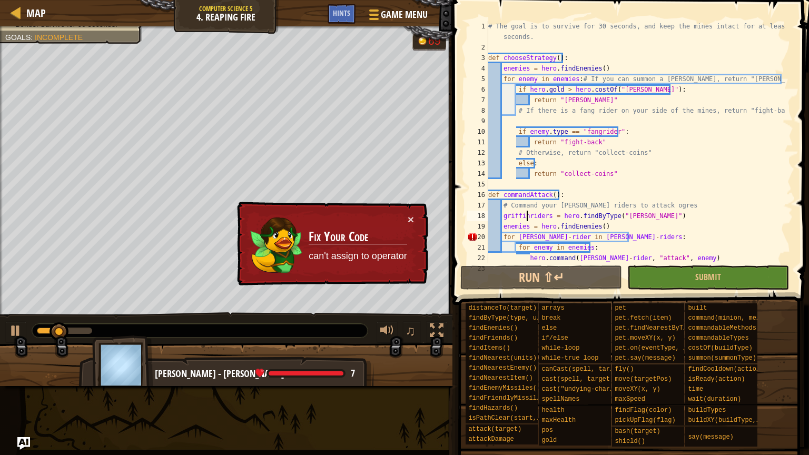
click at [17, 320] on div "♫" at bounding box center [226, 328] width 453 height 32
click at [13, 325] on div at bounding box center [16, 331] width 14 height 14
click at [516, 239] on div "# The goal is to survive for 30 seconds, and keep the mines intact for at least…" at bounding box center [635, 158] width 299 height 274
click at [603, 239] on div "# The goal is to survive for 30 seconds, and keep the mines intact for at least…" at bounding box center [635, 158] width 299 height 274
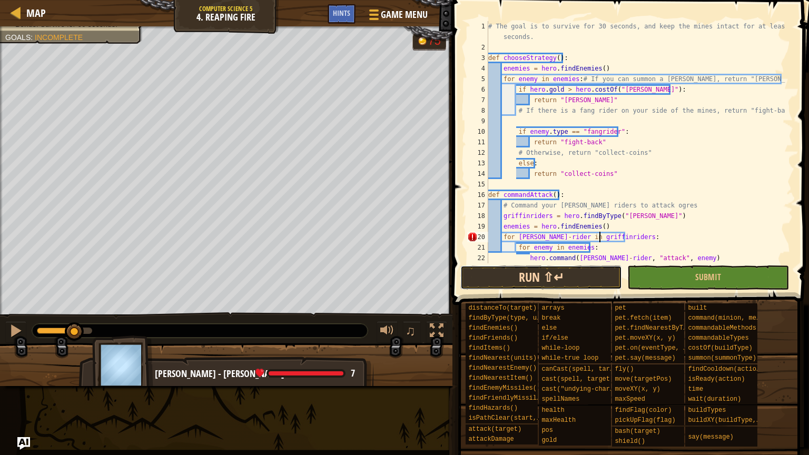
click at [561, 279] on button "Run ⇧↵" at bounding box center [541, 278] width 162 height 24
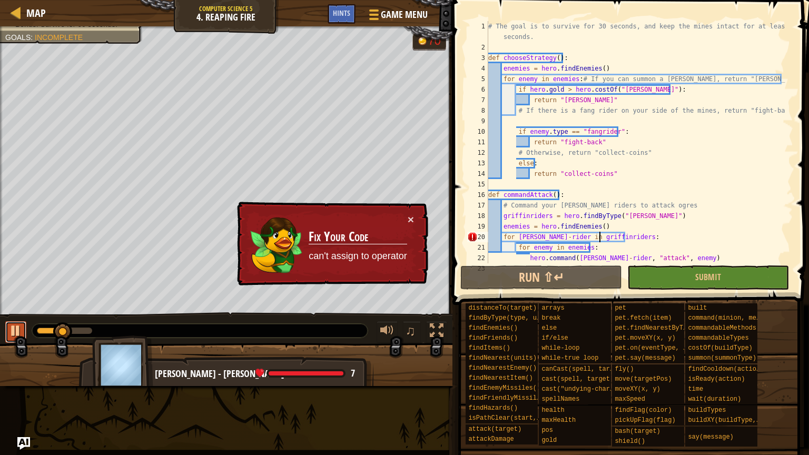
click at [22, 327] on div at bounding box center [16, 331] width 14 height 14
click at [544, 238] on div "# The goal is to survive for 30 seconds, and keep the mines intact for at least…" at bounding box center [635, 158] width 299 height 274
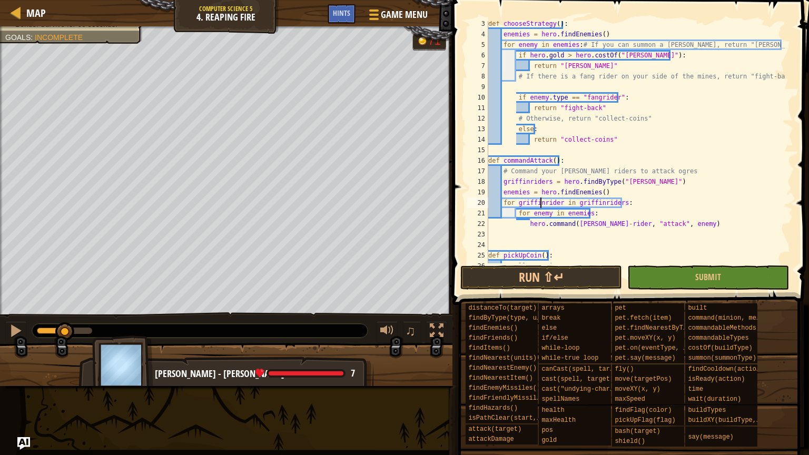
scroll to position [34, 0]
click at [598, 224] on div "def chooseStrategy ( ) : enemies = hero . findEnemies ( ) for enemy in enemies …" at bounding box center [635, 149] width 299 height 263
type textarea "hero.command([PERSON_NAME], "attack", enemy)"
click at [588, 278] on button "Run ⇧↵" at bounding box center [541, 278] width 162 height 24
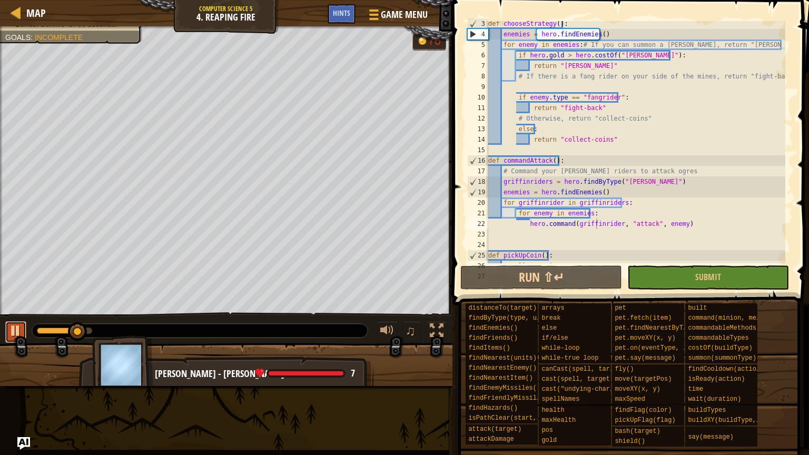
click at [15, 332] on div at bounding box center [16, 331] width 14 height 14
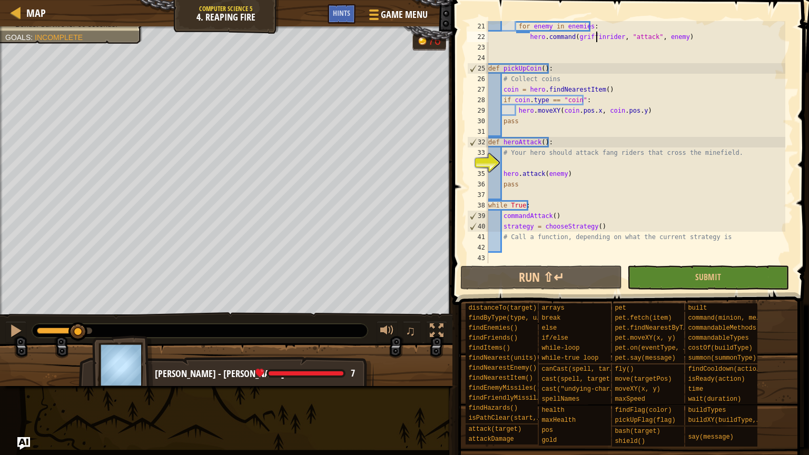
scroll to position [221, 0]
click at [521, 247] on div "for enemy in enemies : hero . command ( [PERSON_NAME] , "attack" , enemy ) def …" at bounding box center [635, 152] width 299 height 263
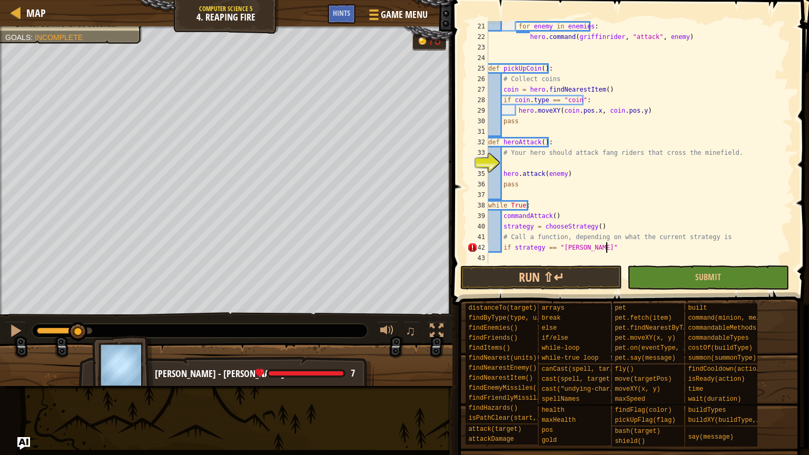
type textarea "if strategy == "[PERSON_NAME]":"
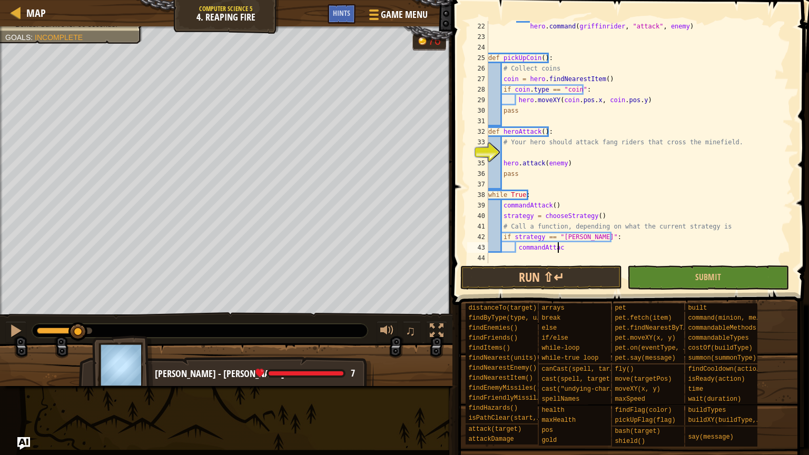
scroll to position [5, 5]
type textarea "commandAttack()"
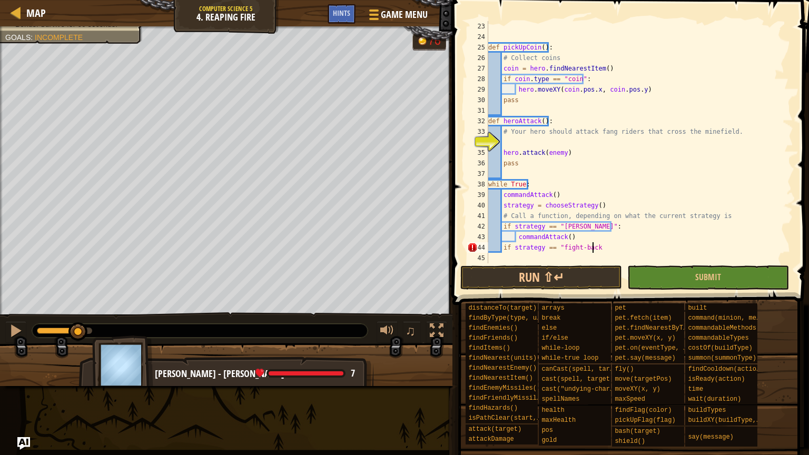
scroll to position [5, 8]
click at [710, 215] on div "def pickUpCoin ( ) : # Collect coins coin = hero . findNearestItem ( ) if coin …" at bounding box center [635, 152] width 299 height 263
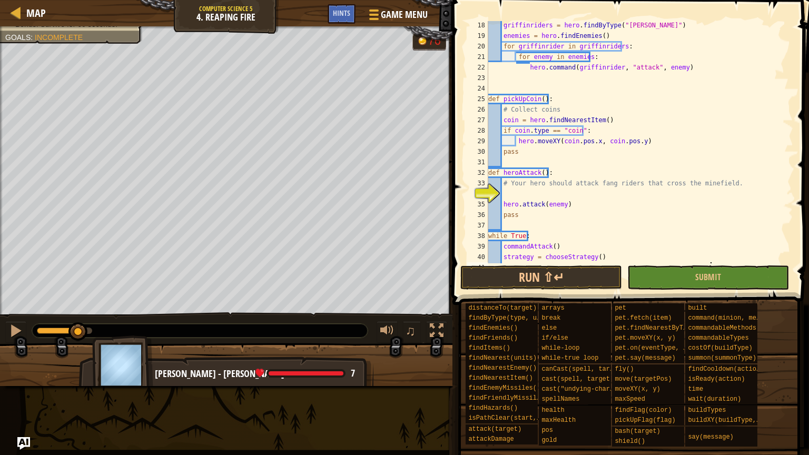
scroll to position [191, 0]
click at [527, 68] on div "griffinriders = hero . findByType ( "[PERSON_NAME]" ) enemies = hero . findEnem…" at bounding box center [635, 151] width 299 height 263
click at [641, 153] on div "griffinriders = hero . findByType ( "[PERSON_NAME]" ) enemies = hero . findEnem…" at bounding box center [635, 151] width 299 height 263
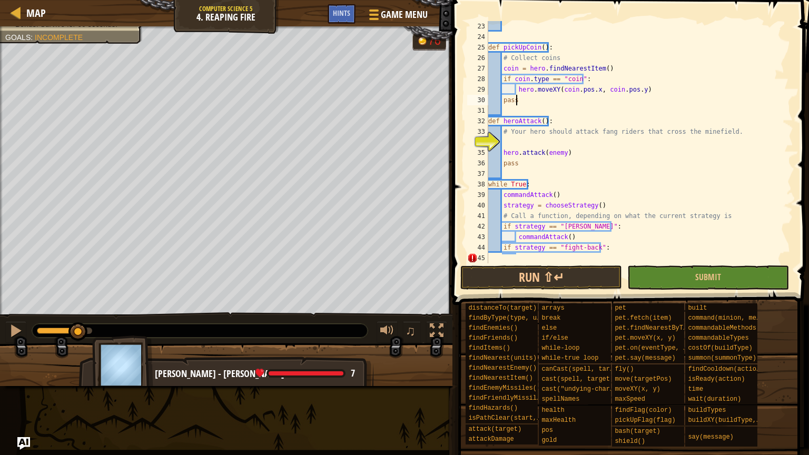
scroll to position [242, 0]
click at [715, 217] on div "def pickUpCoin ( ) : # Collect coins coin = hero . findNearestItem ( ) if coin …" at bounding box center [635, 152] width 299 height 263
type textarea "# Call a function, depending on what the current strategy is"
type textarea "if strategy = pickUpCoin:"
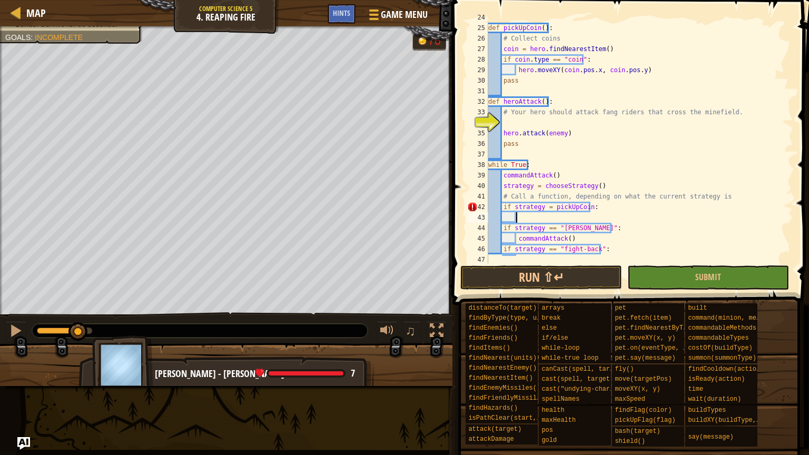
scroll to position [263, 0]
click at [585, 204] on div "def pickUpCoin ( ) : # Collect coins coin = hero . findNearestItem ( ) if coin …" at bounding box center [635, 152] width 299 height 263
type textarea "if strategy = "collect-coins":"
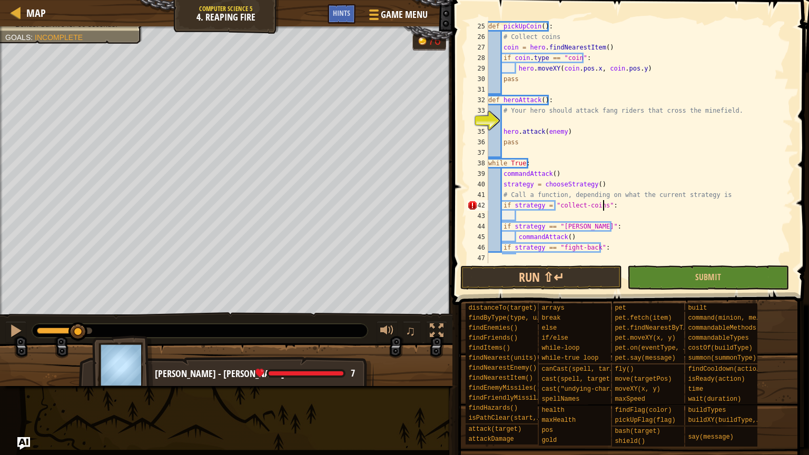
click at [525, 213] on div "def pickUpCoin ( ) : # Collect coins coin = hero . findNearestItem ( ) if coin …" at bounding box center [635, 152] width 299 height 263
click at [603, 247] on div "def pickUpCoin ( ) : # Collect coins coin = hero . findNearestItem ( ) if coin …" at bounding box center [635, 152] width 299 height 263
type textarea "if strategy == "fight-back":"
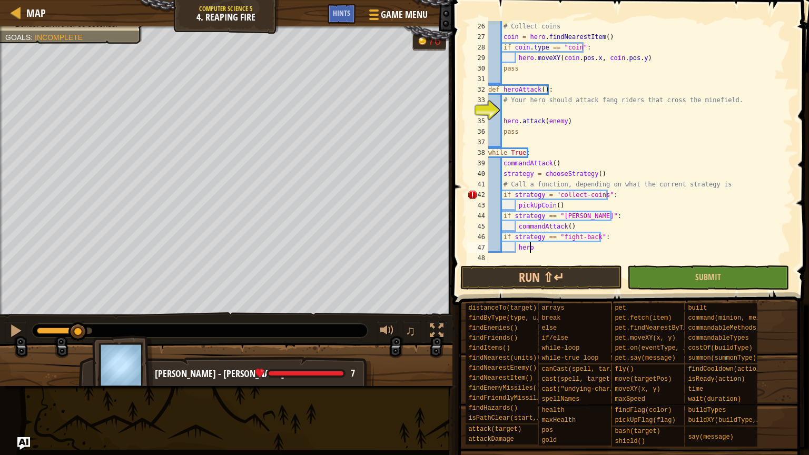
scroll to position [274, 0]
type textarea "h"
type textarea "H"
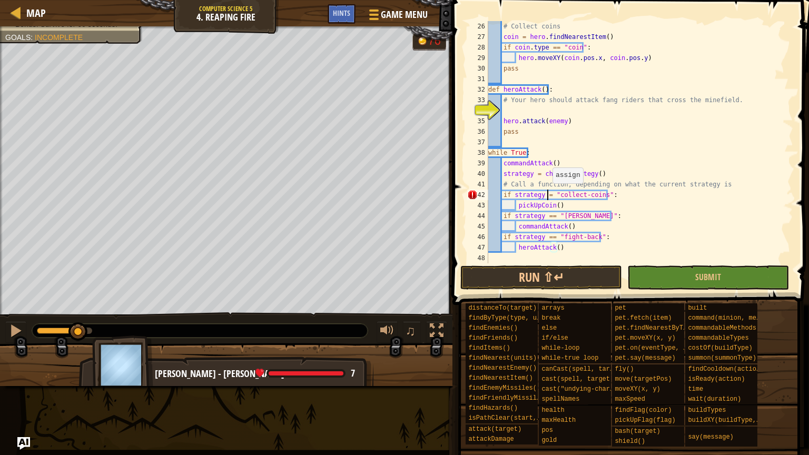
click at [547, 194] on div "# Collect coins coin = hero . findNearestItem ( ) if coin . type == "coin" : he…" at bounding box center [635, 152] width 299 height 263
click at [561, 264] on span at bounding box center [631, 137] width 365 height 336
click at [567, 284] on button "Run ⇧↵" at bounding box center [541, 278] width 162 height 24
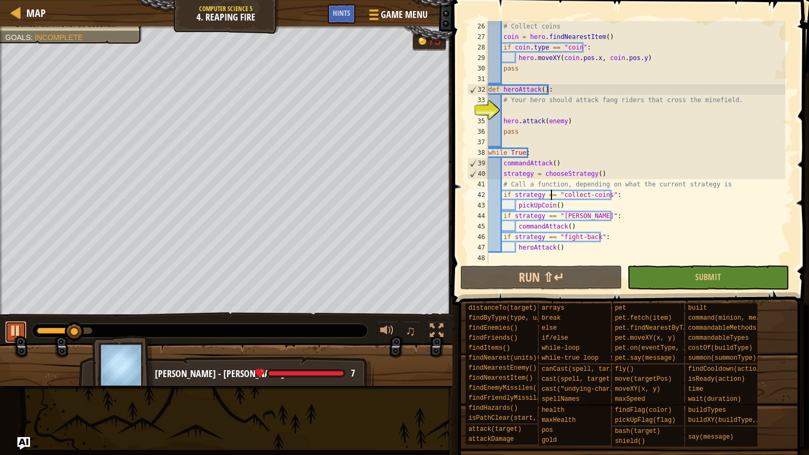
click at [19, 327] on div at bounding box center [16, 331] width 14 height 14
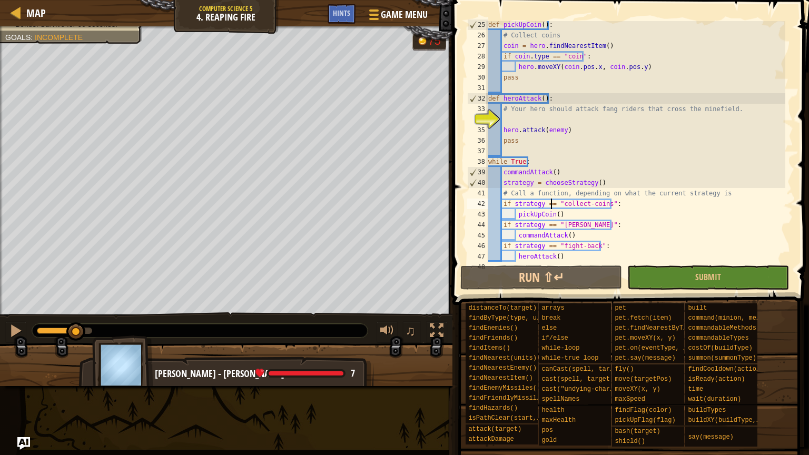
scroll to position [270, 0]
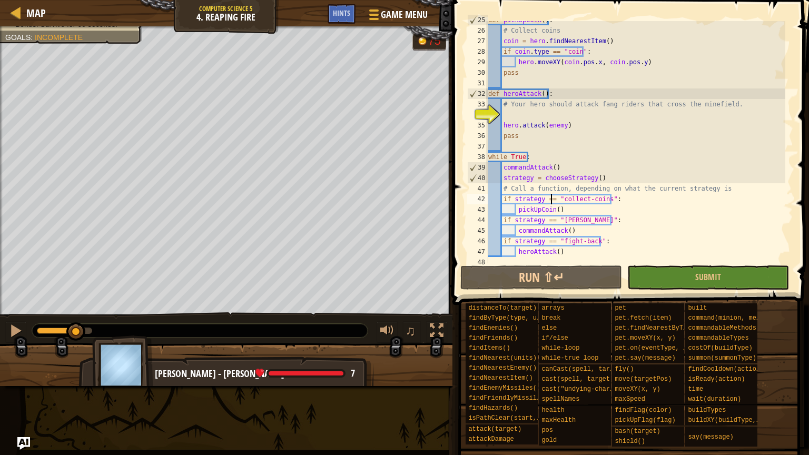
click at [558, 211] on div "def pickUpCoin ( ) : # Collect coins coin = hero . findNearestItem ( ) if coin …" at bounding box center [635, 146] width 299 height 263
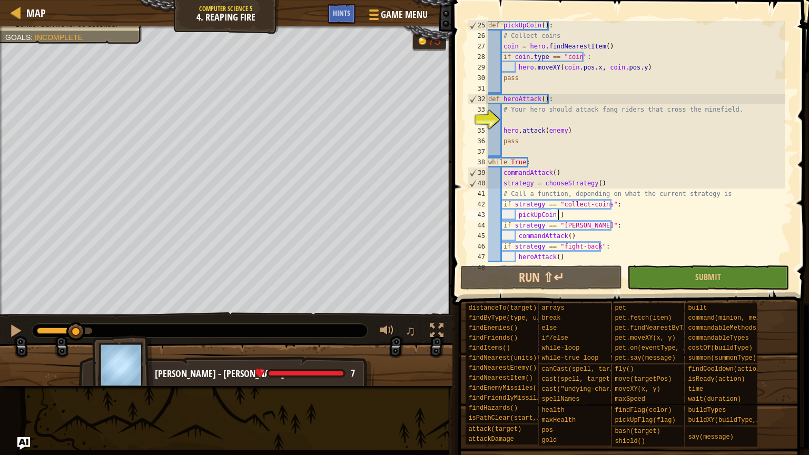
scroll to position [264, 0]
drag, startPoint x: 80, startPoint y: 327, endPoint x: 48, endPoint y: 321, distance: 32.0
click at [44, 322] on div at bounding box center [44, 331] width 19 height 19
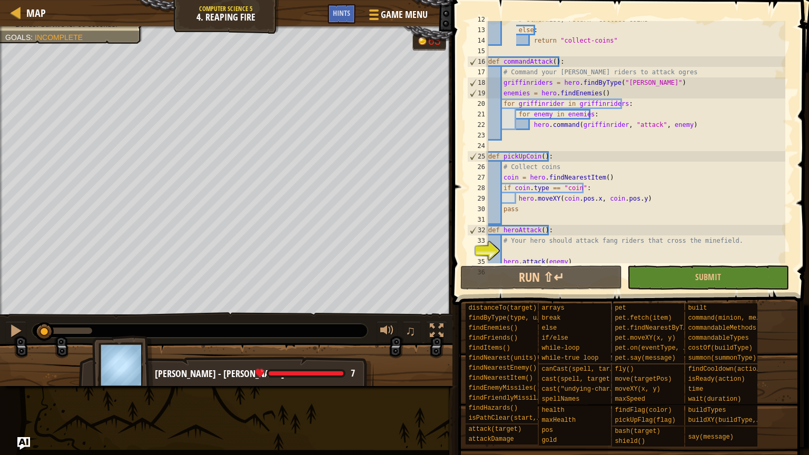
scroll to position [274, 0]
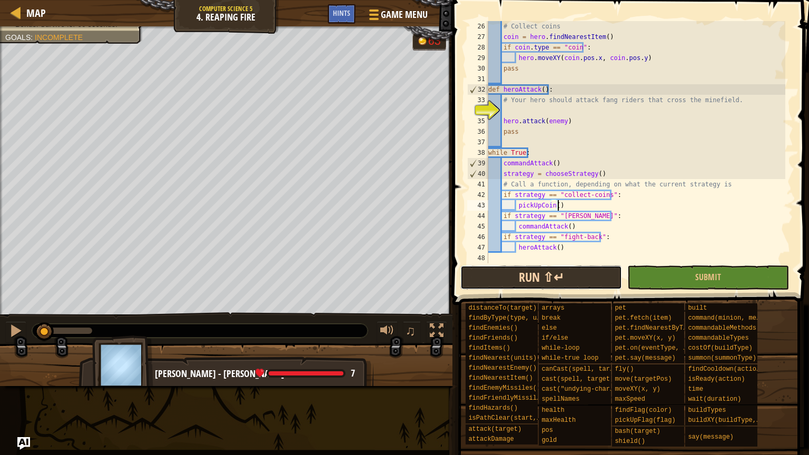
click at [569, 282] on button "Run ⇧↵" at bounding box center [541, 278] width 162 height 24
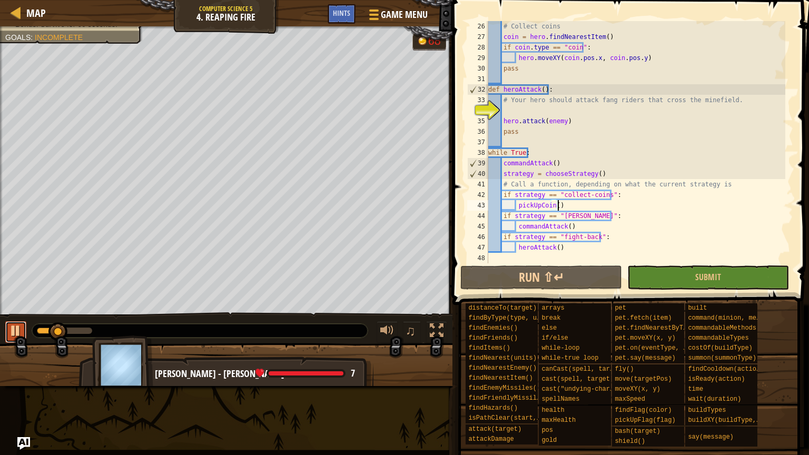
click at [14, 335] on div at bounding box center [16, 331] width 14 height 14
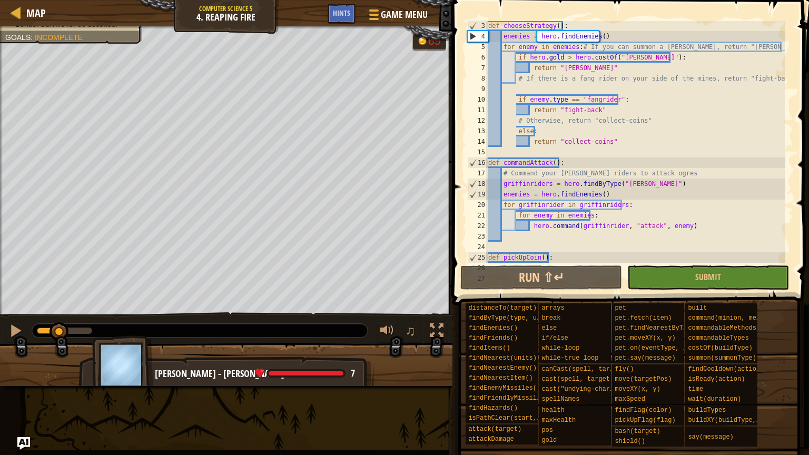
scroll to position [0, 0]
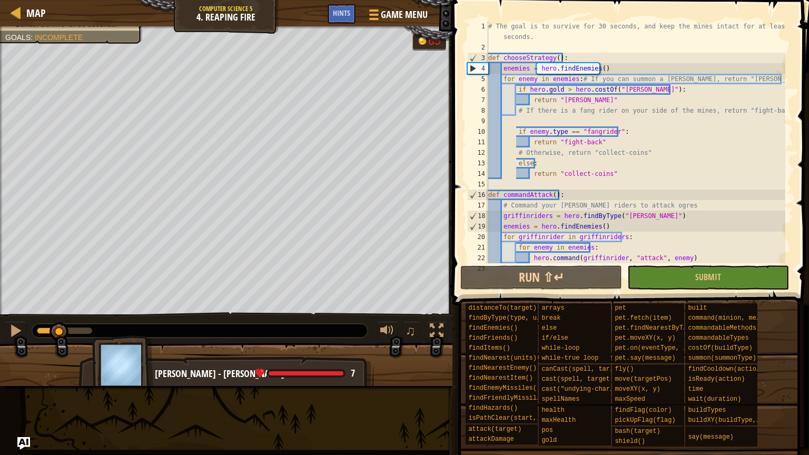
click at [523, 89] on div "# The goal is to survive for 30 seconds, and keep the mines intact for at least…" at bounding box center [635, 158] width 299 height 274
click at [575, 79] on div "# The goal is to survive for 30 seconds, and keep the mines intact for at least…" at bounding box center [635, 158] width 299 height 274
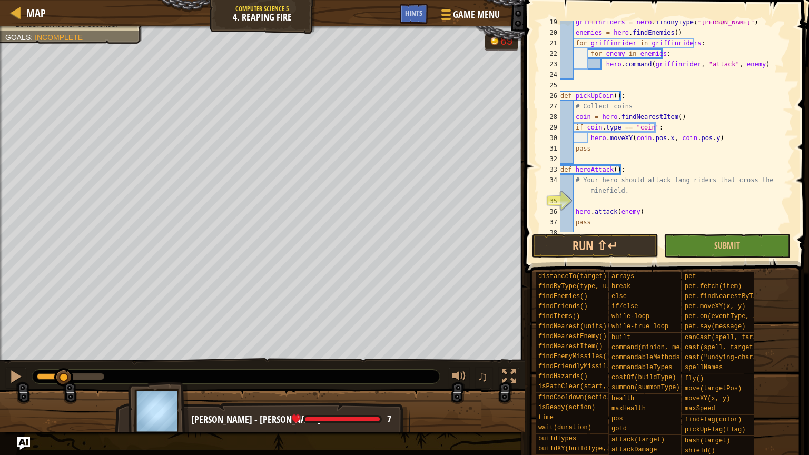
scroll to position [225, 0]
click at [583, 126] on div "griffinriders = hero . findByType ( "[PERSON_NAME]" ) enemies = hero . findEnem…" at bounding box center [671, 133] width 227 height 232
type textarea "if coin.type == "coin":"
click at [654, 129] on div "griffinriders = hero . findByType ( "[PERSON_NAME]" ) enemies = hero . findEnem…" at bounding box center [671, 133] width 227 height 232
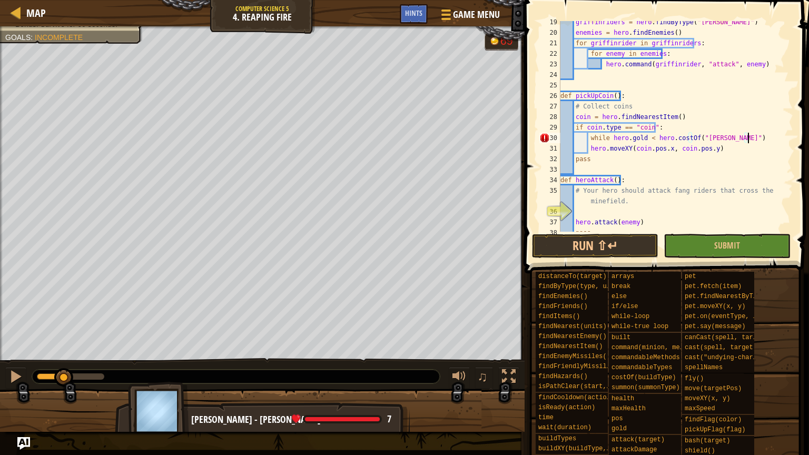
scroll to position [5, 15]
click at [589, 148] on div "griffinriders = hero . findByType ( "[PERSON_NAME]" ) enemies = hero . findEnem…" at bounding box center [671, 133] width 227 height 232
click at [608, 231] on div "griffinriders = hero . findByType ( "[PERSON_NAME]" ) enemies = hero . findEnem…" at bounding box center [671, 133] width 227 height 232
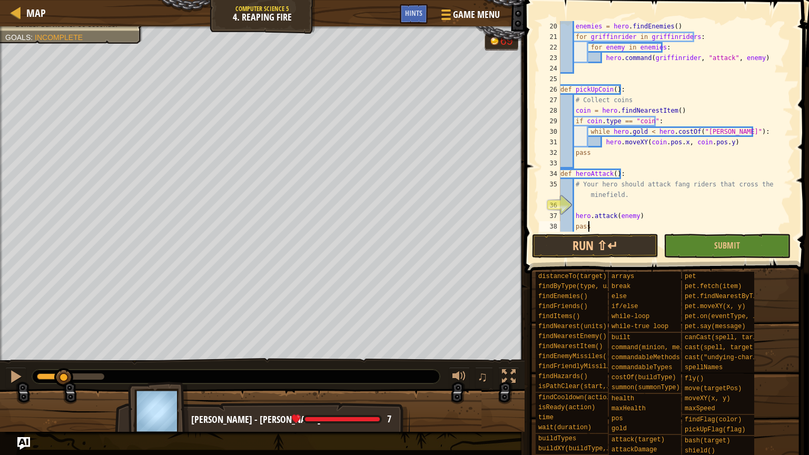
scroll to position [5, 2]
type textarea "pass"
click at [610, 247] on button "Run ⇧↵" at bounding box center [595, 246] width 126 height 24
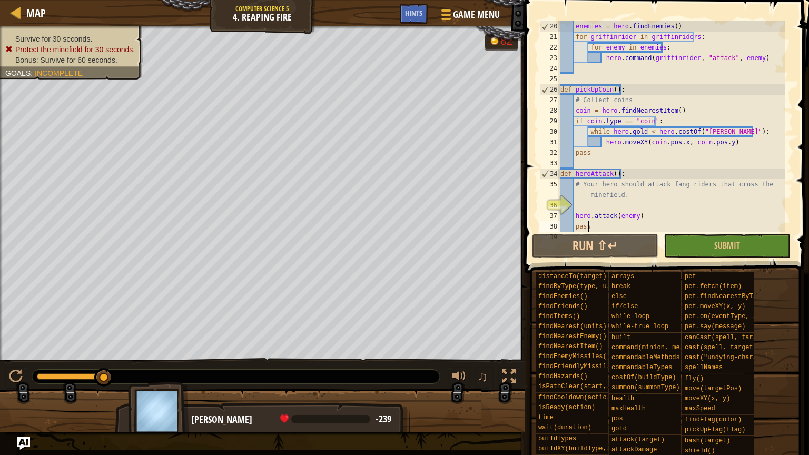
drag, startPoint x: 102, startPoint y: 374, endPoint x: 115, endPoint y: 365, distance: 15.5
click at [115, 365] on div "♫" at bounding box center [262, 374] width 525 height 32
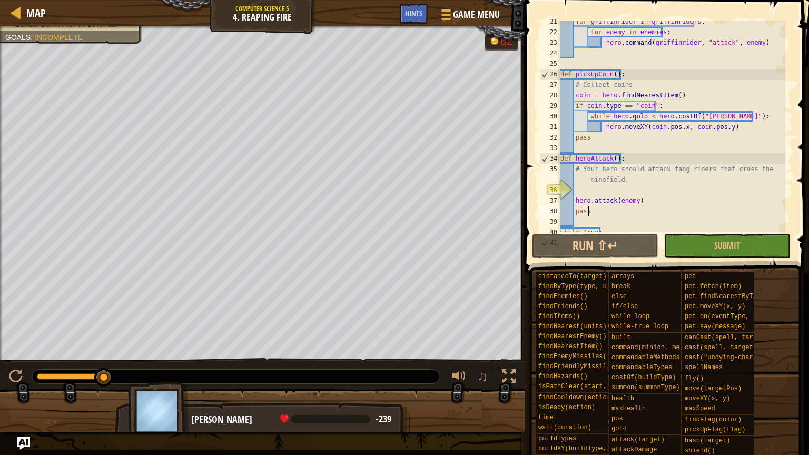
scroll to position [248, 0]
click at [577, 190] on div "for griffinrider in griffinriders : for enemy in enemies : hero . command ( [PE…" at bounding box center [671, 132] width 227 height 232
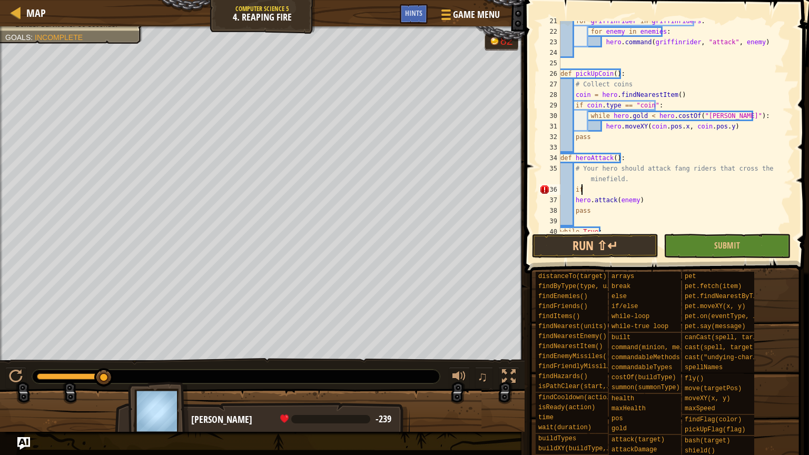
scroll to position [5, 1]
type textarea "i"
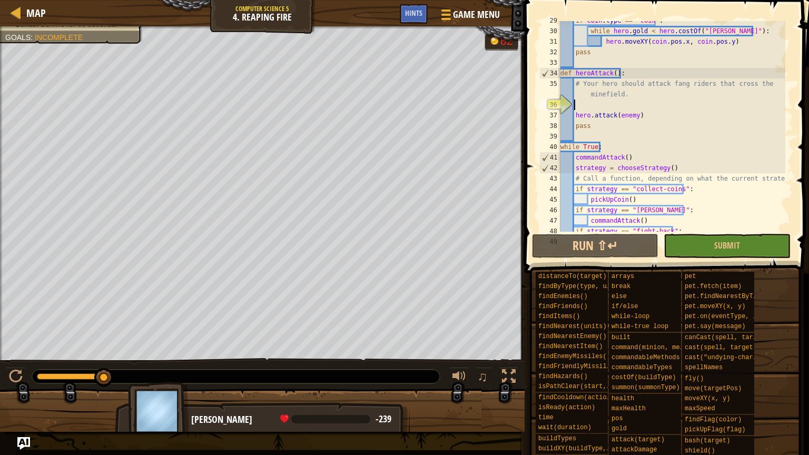
scroll to position [358, 0]
